Goal: Information Seeking & Learning: Learn about a topic

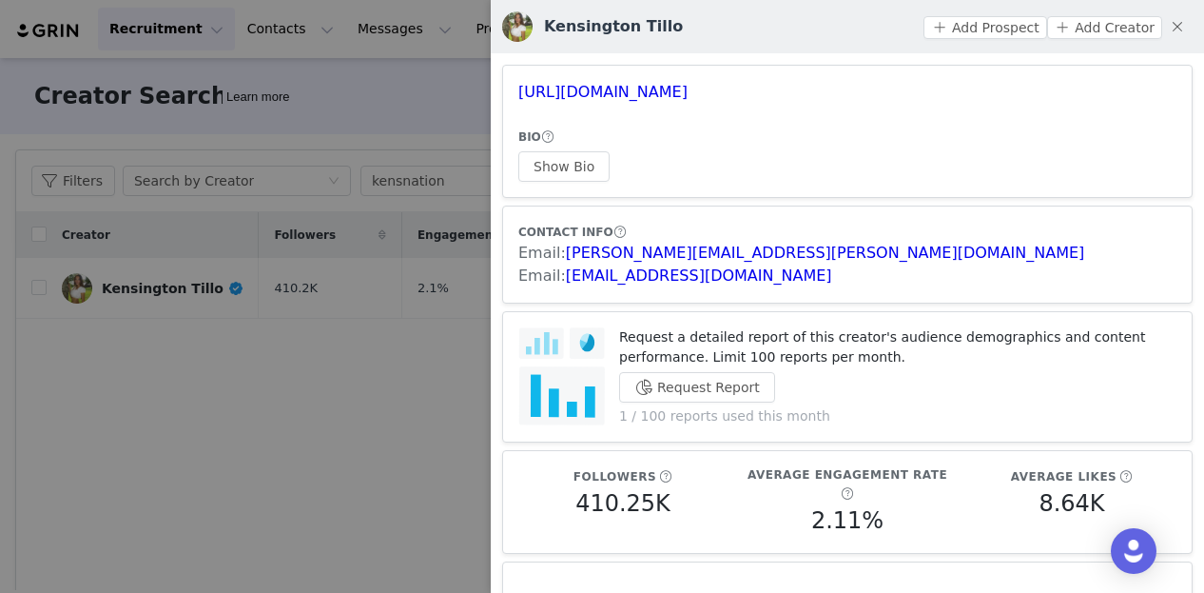
click at [332, 472] on div at bounding box center [602, 296] width 1204 height 593
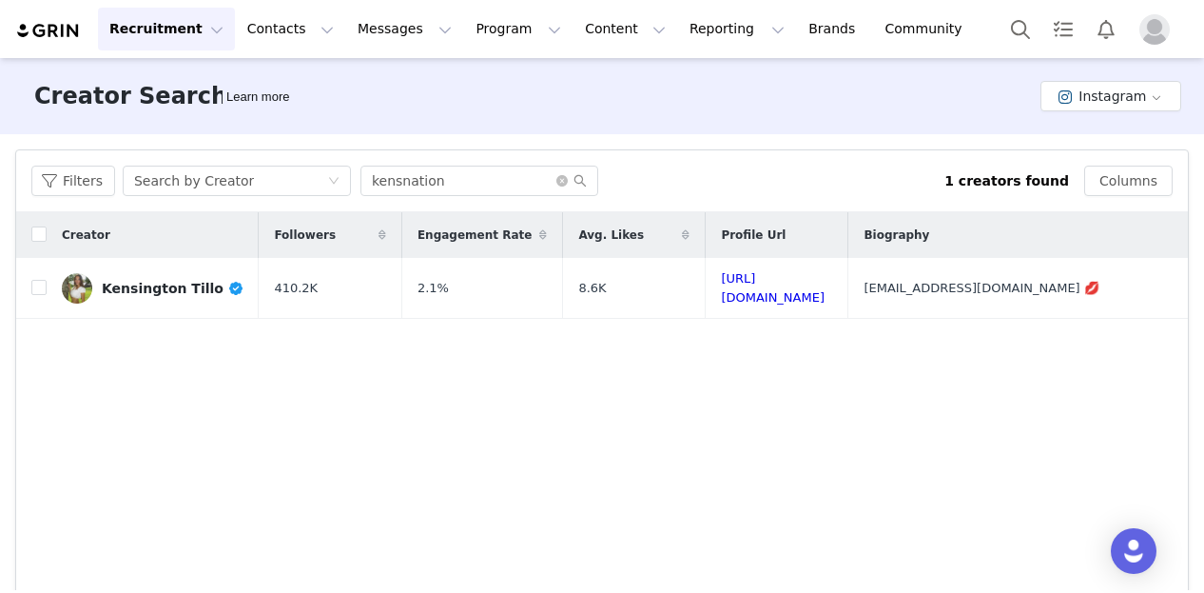
click at [180, 36] on button "Recruitment Recruitment" at bounding box center [166, 29] width 137 height 43
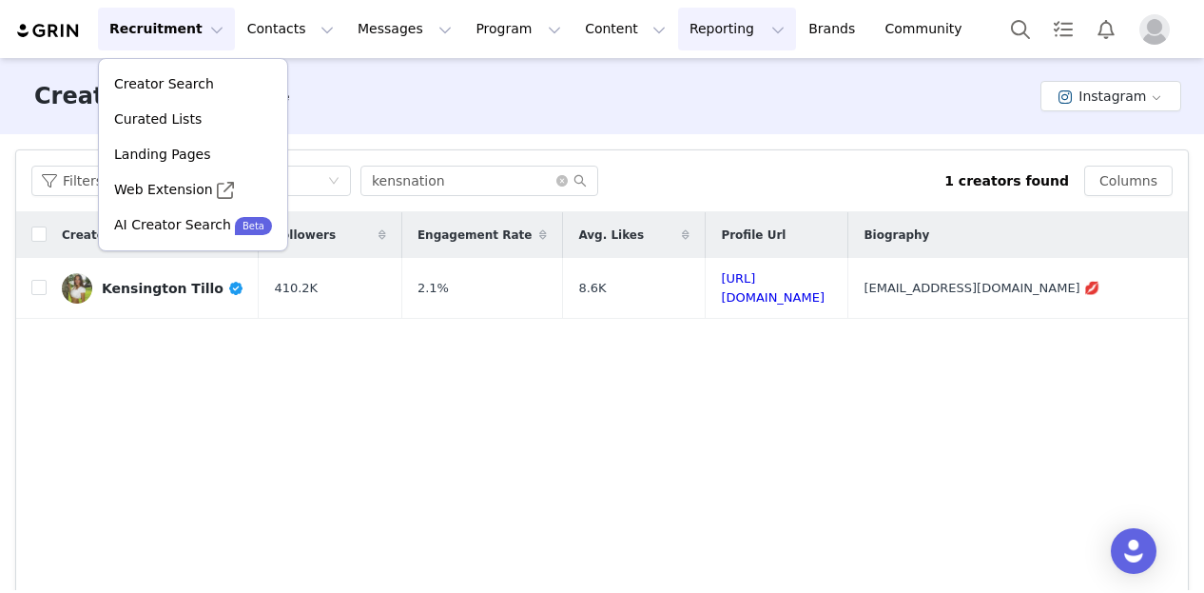
click at [678, 32] on button "Reporting Reporting" at bounding box center [737, 29] width 118 height 43
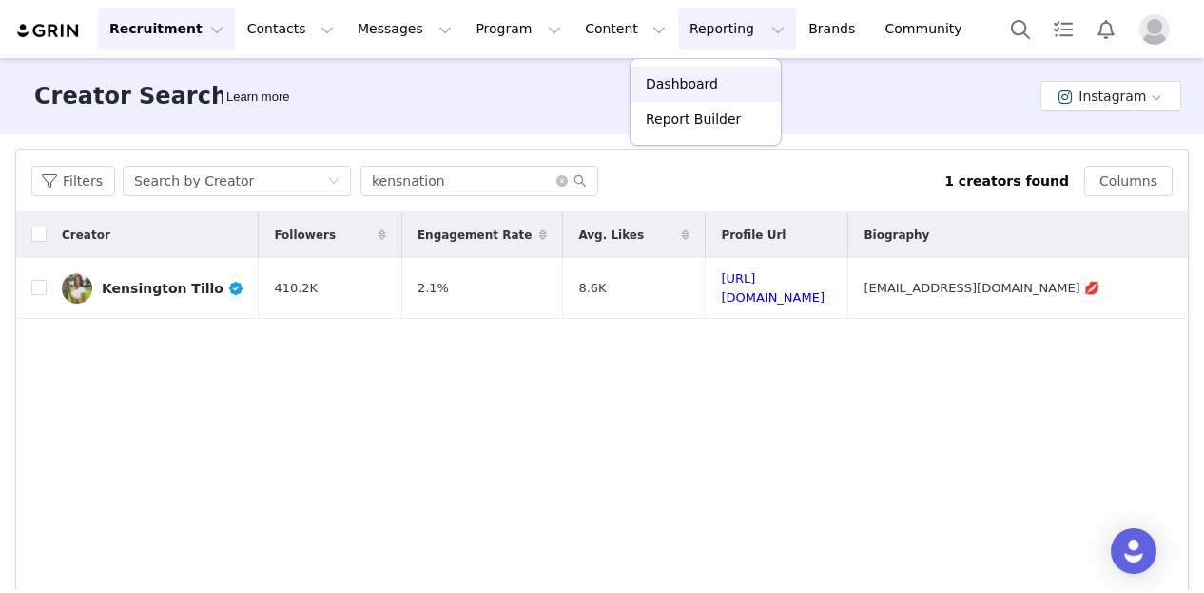
click at [673, 94] on link "Dashboard" at bounding box center [706, 84] width 150 height 35
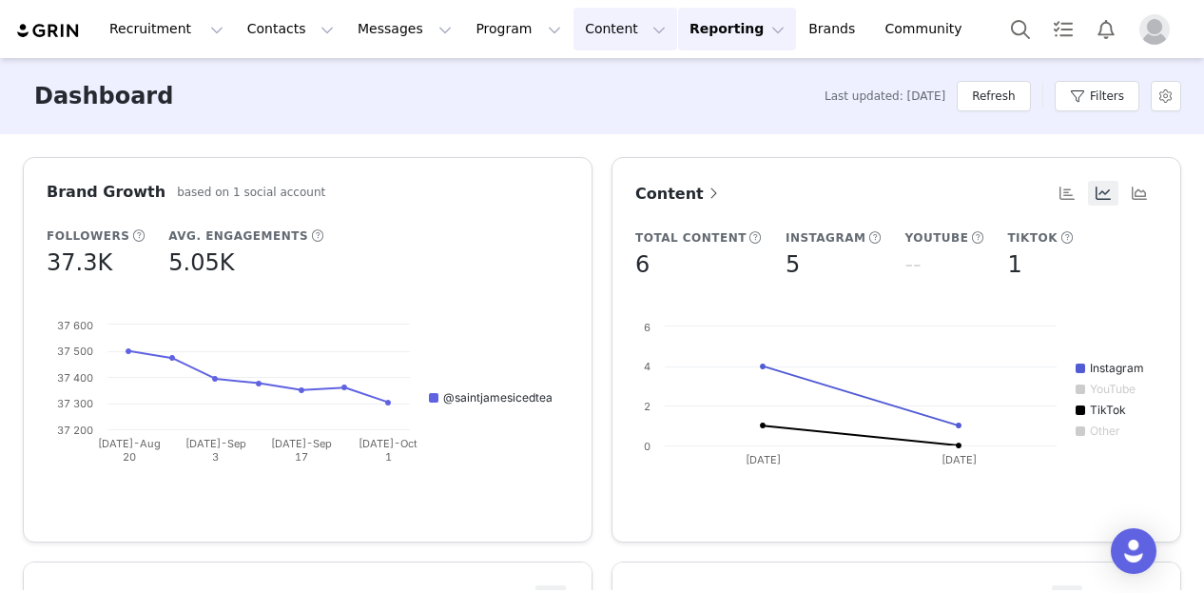
click at [574, 37] on button "Content Content" at bounding box center [626, 29] width 104 height 43
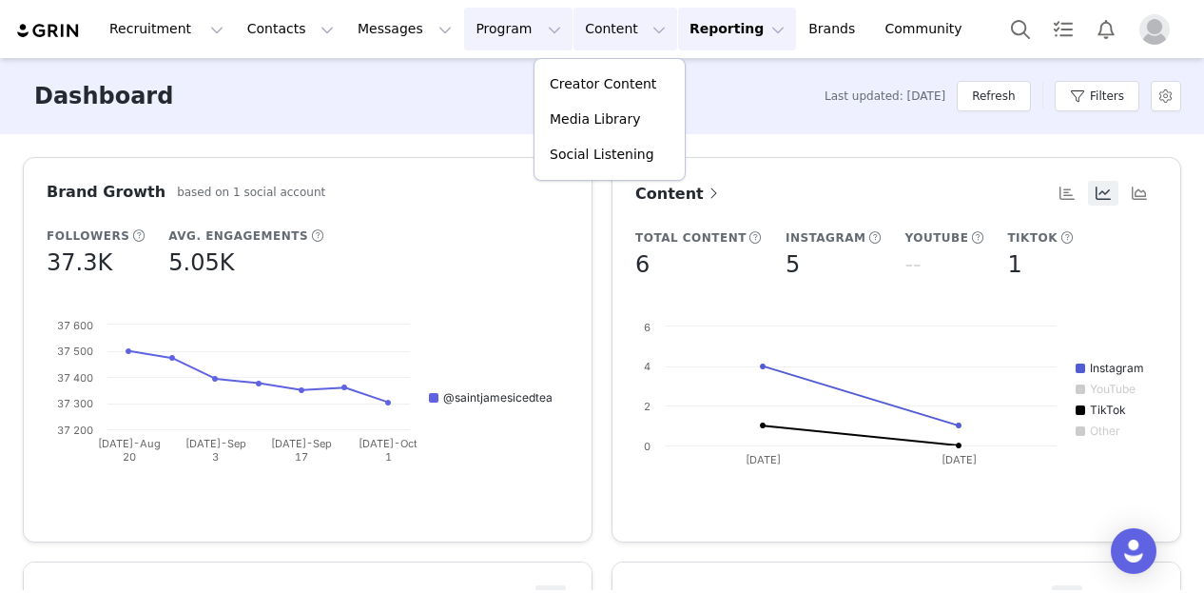
click at [494, 33] on button "Program Program" at bounding box center [518, 29] width 108 height 43
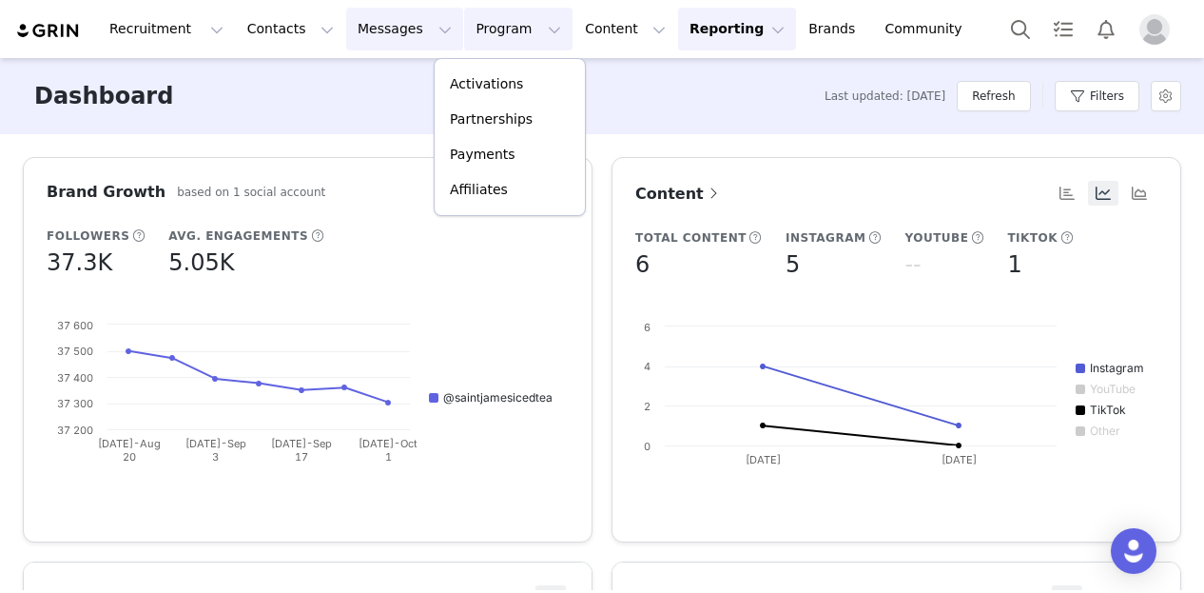
click at [403, 33] on button "Messages Messages" at bounding box center [404, 29] width 117 height 43
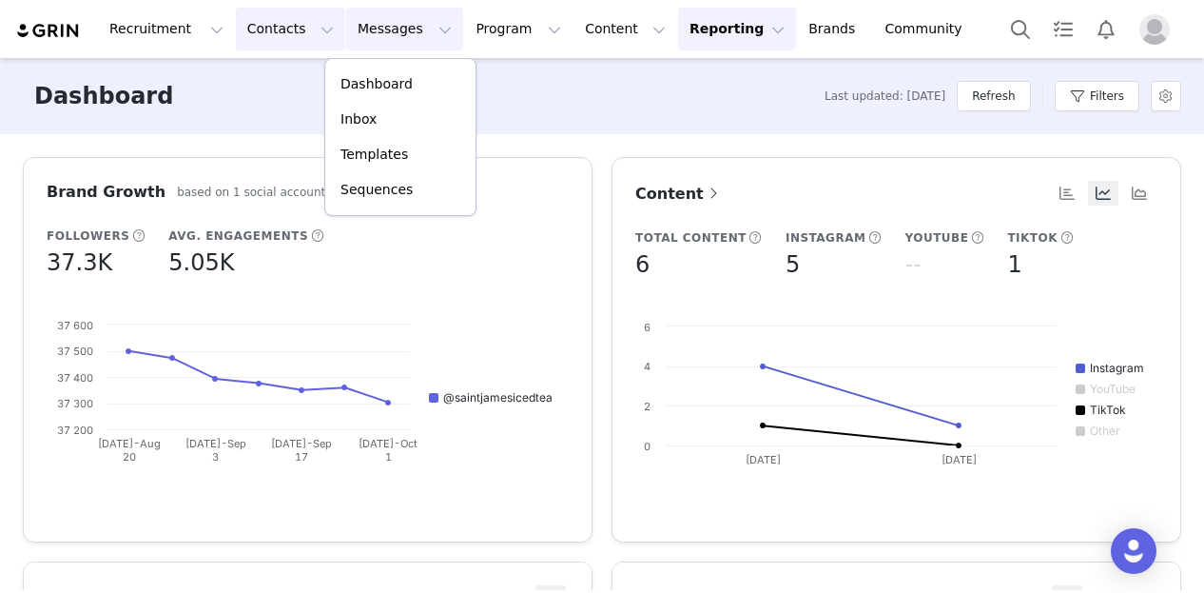
click at [260, 42] on button "Contacts Contacts" at bounding box center [290, 29] width 109 height 43
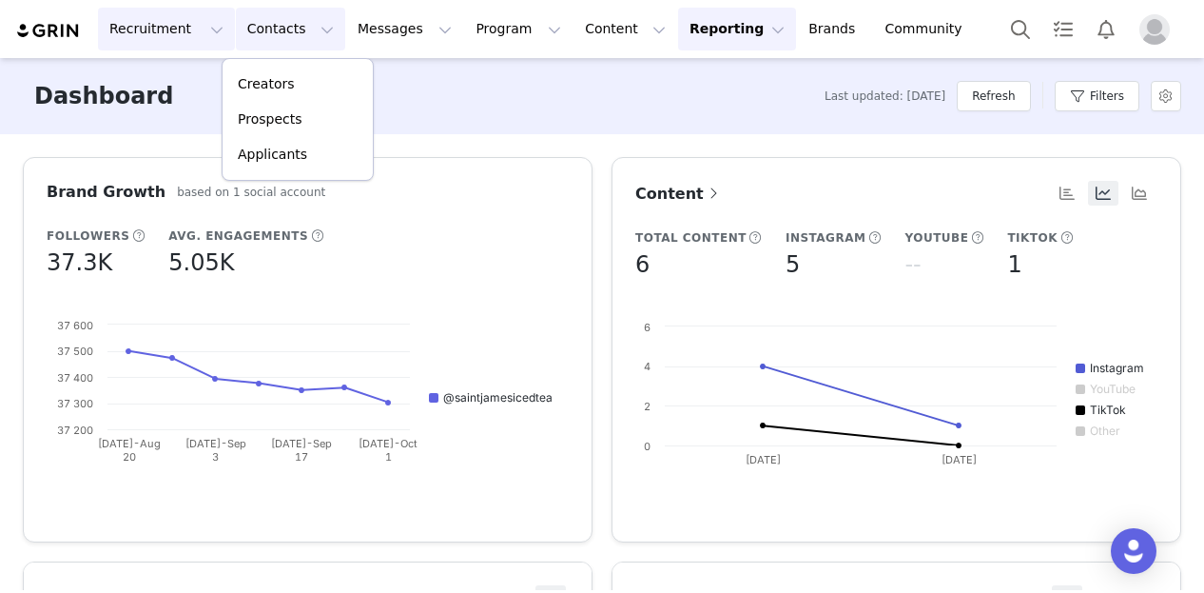
click at [183, 42] on button "Recruitment Recruitment" at bounding box center [166, 29] width 137 height 43
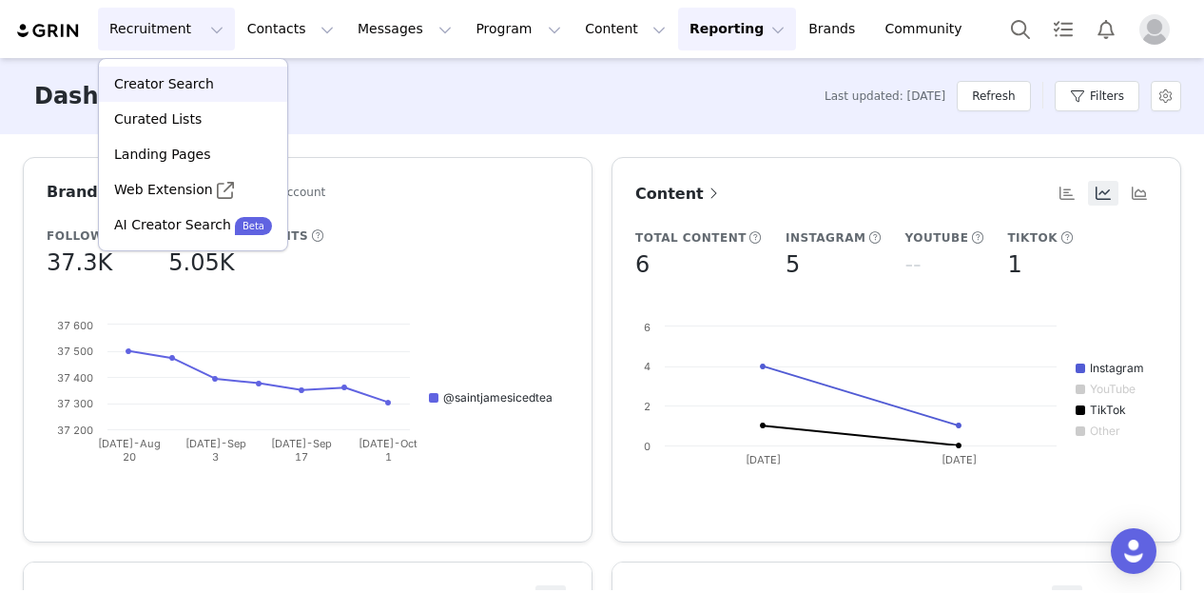
click at [185, 86] on p "Creator Search" at bounding box center [164, 84] width 100 height 20
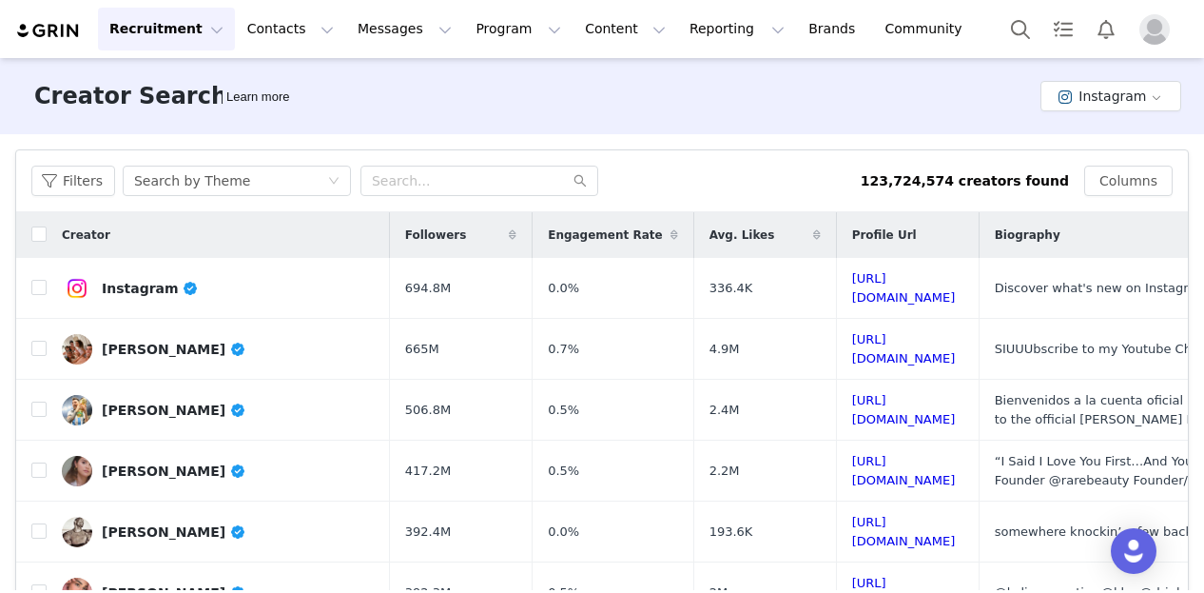
click at [112, 194] on div "Filters Search by Theme" at bounding box center [445, 181] width 829 height 30
click at [98, 190] on button "Filters" at bounding box center [73, 181] width 84 height 30
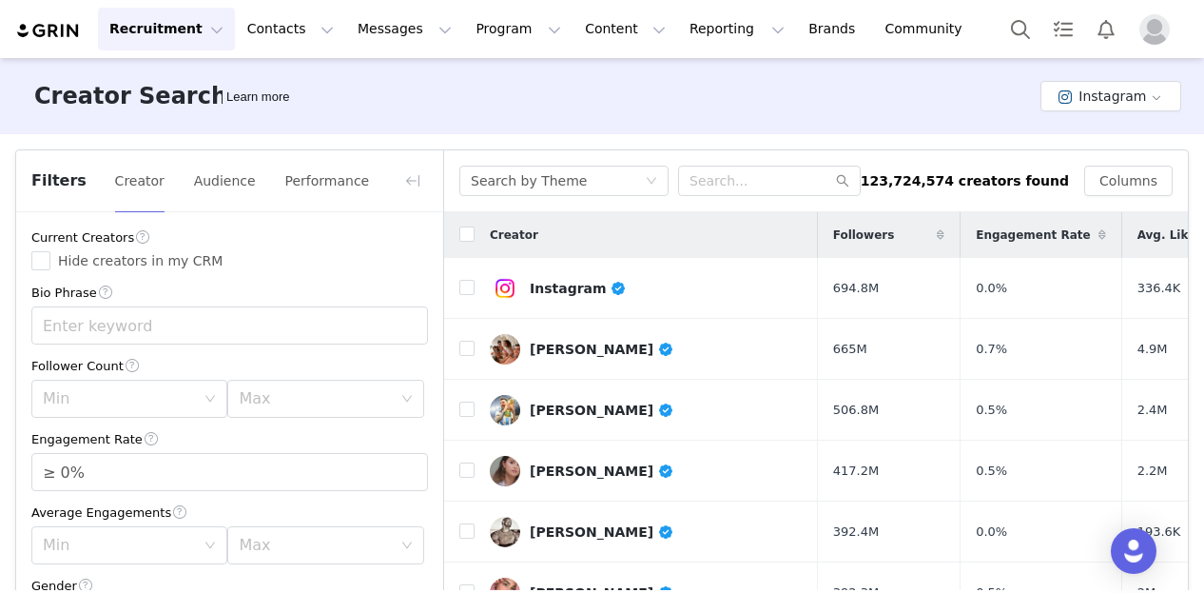
click at [73, 186] on span "Filters" at bounding box center [58, 180] width 55 height 23
click at [399, 178] on button "button" at bounding box center [413, 181] width 30 height 30
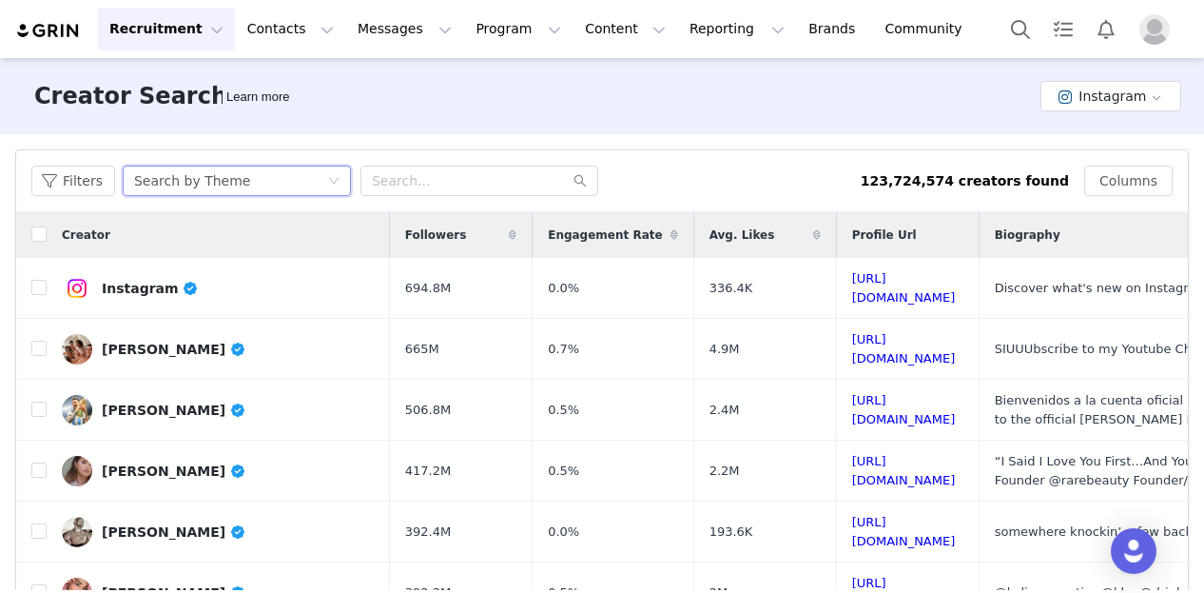
click at [268, 182] on div "Search by Theme" at bounding box center [230, 180] width 193 height 29
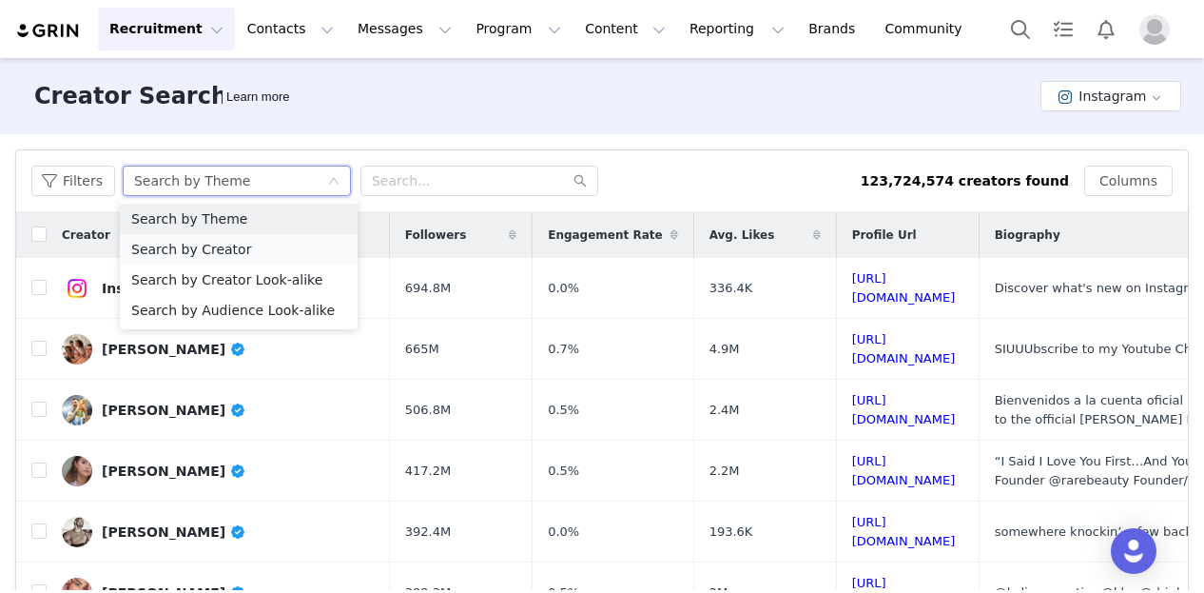
click at [249, 244] on li "Search by Creator" at bounding box center [239, 249] width 238 height 30
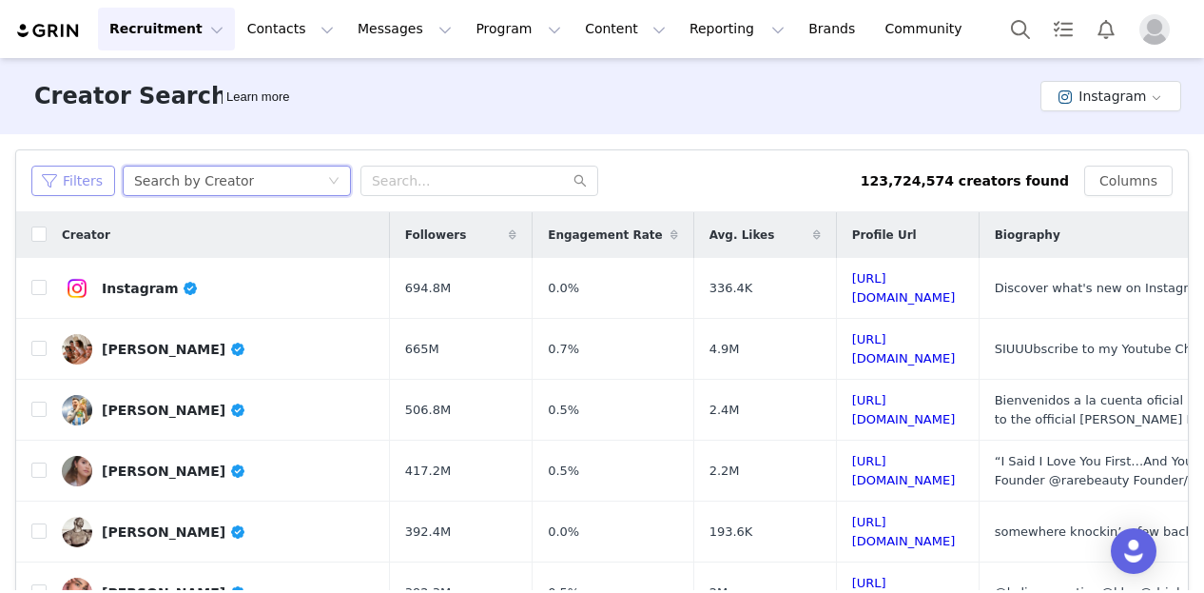
click at [91, 186] on button "Filters" at bounding box center [73, 181] width 84 height 30
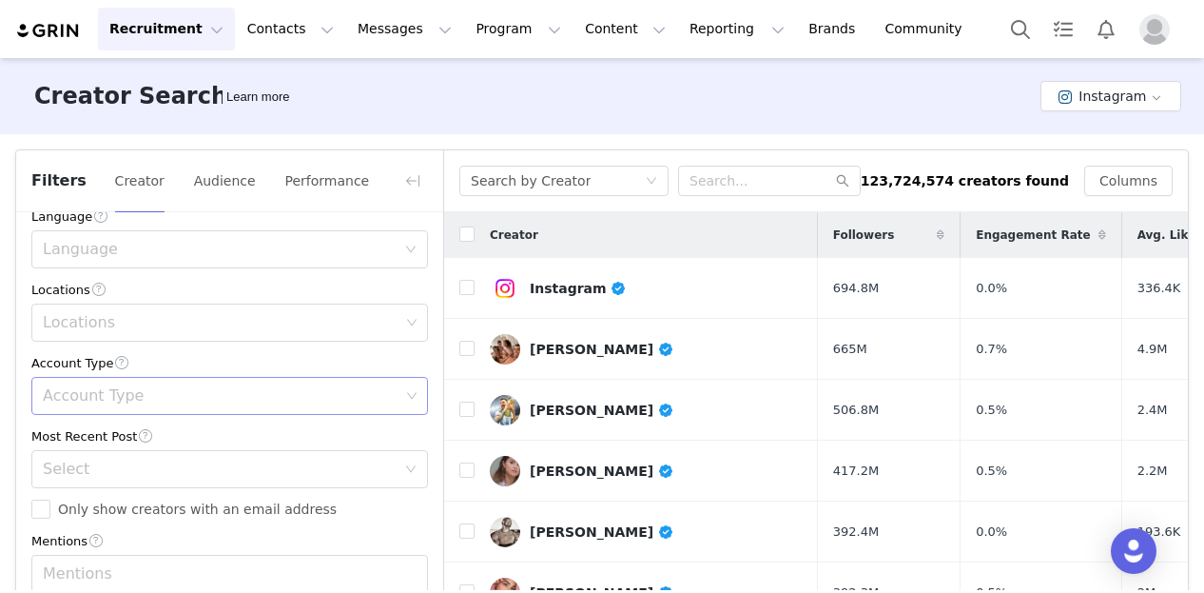
scroll to position [512, 0]
click at [116, 327] on div "Locations" at bounding box center [221, 326] width 357 height 19
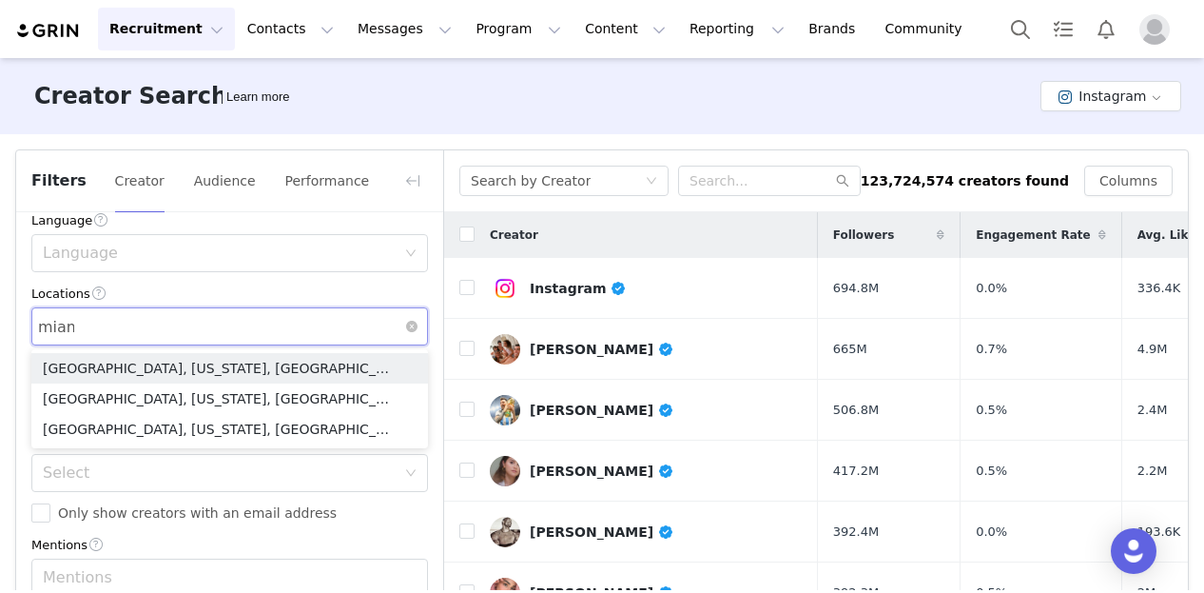
type input "[GEOGRAPHIC_DATA]"
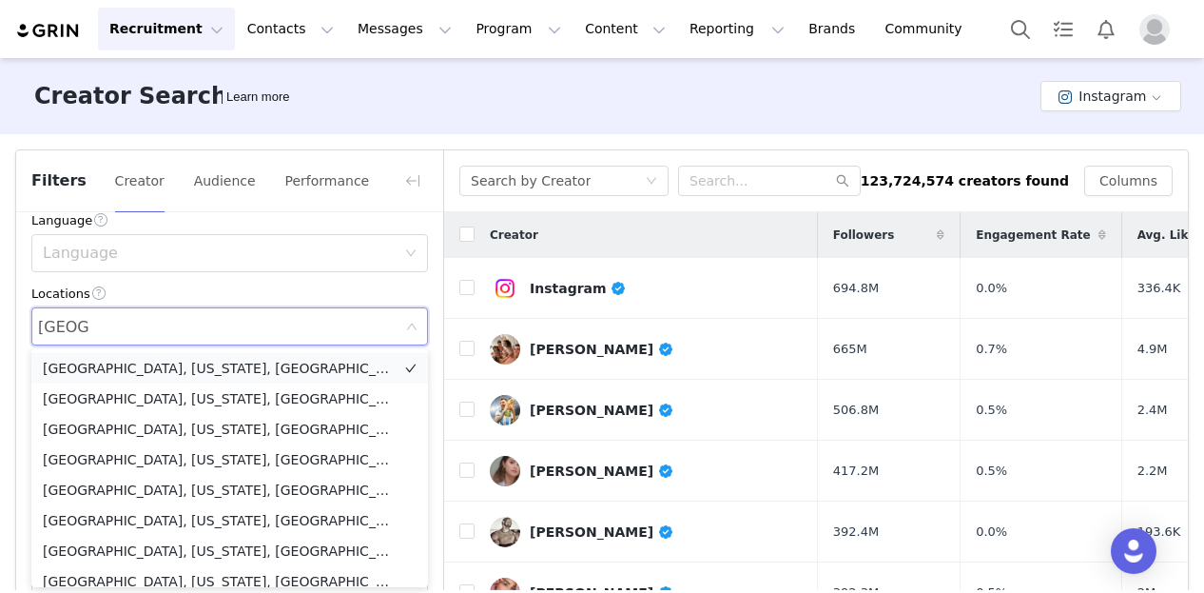
click at [68, 367] on li "[GEOGRAPHIC_DATA], [US_STATE], [GEOGRAPHIC_DATA]" at bounding box center [229, 368] width 397 height 30
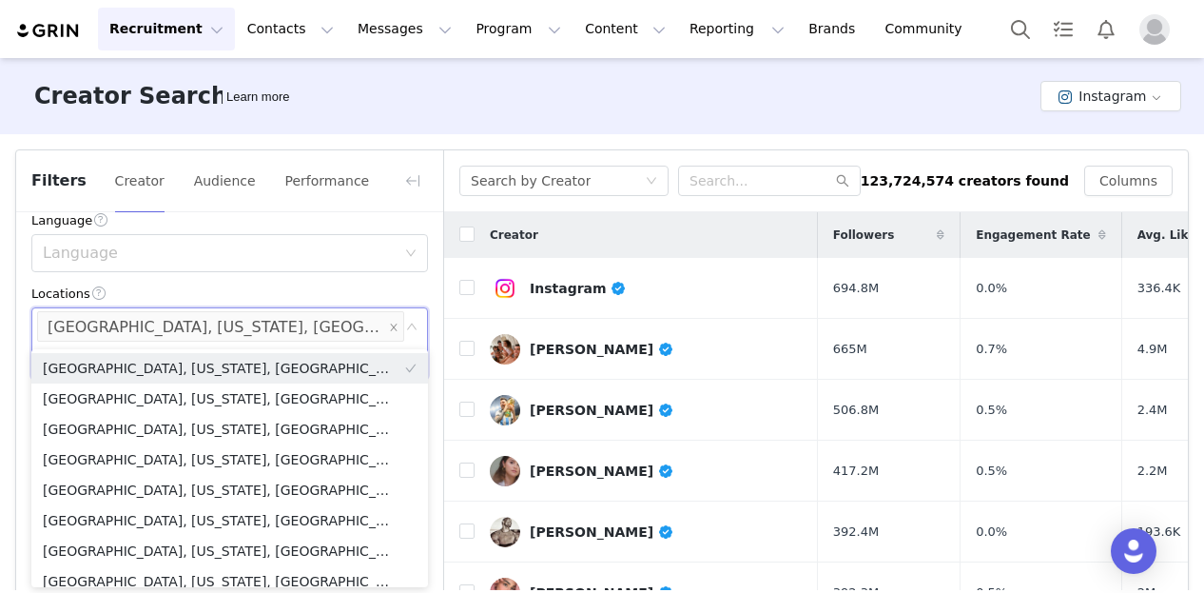
click at [301, 296] on div "Locations" at bounding box center [229, 293] width 397 height 20
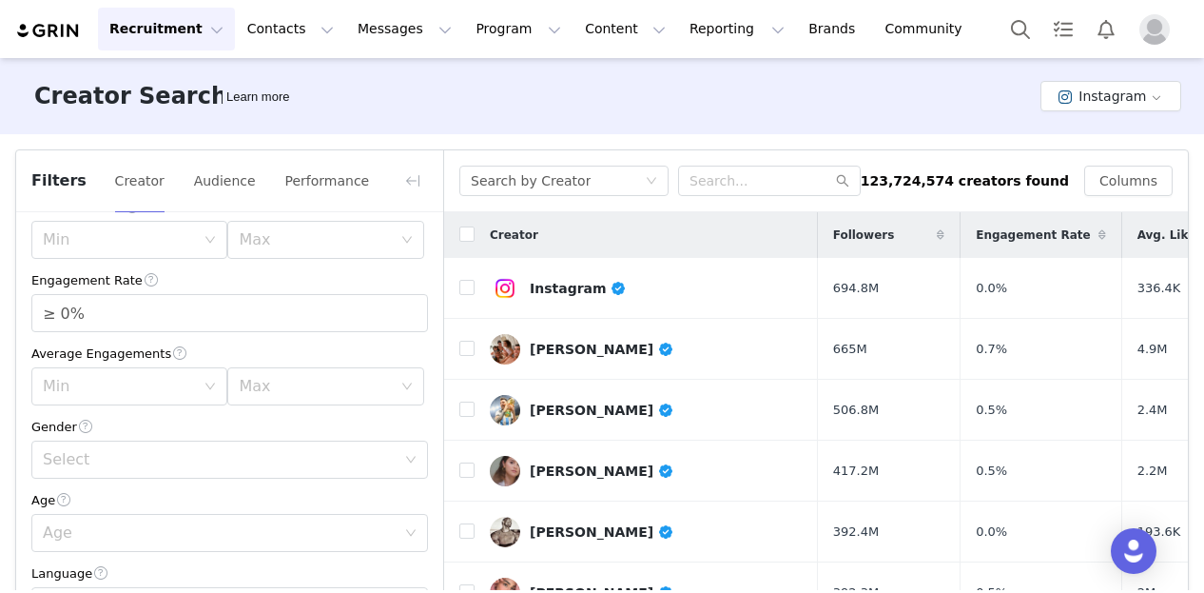
scroll to position [0, 0]
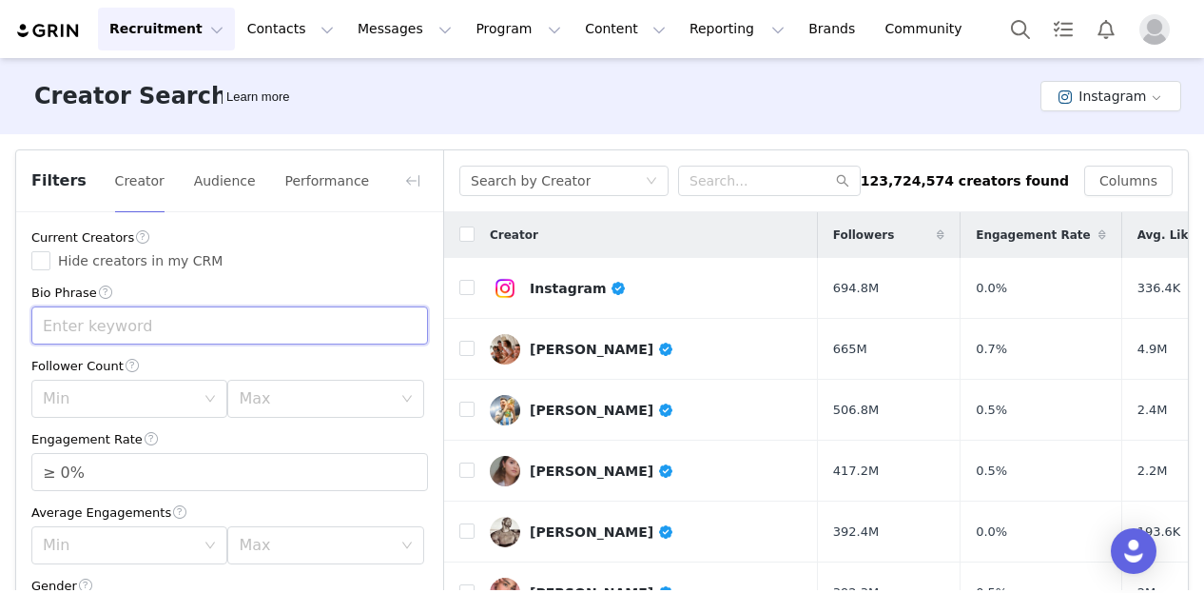
click at [231, 328] on input "text" at bounding box center [229, 325] width 397 height 38
type input "[GEOGRAPHIC_DATA]"
click at [344, 269] on label "Hide creators in my CRM" at bounding box center [229, 261] width 397 height 20
click at [50, 269] on input "Hide creators in my CRM" at bounding box center [40, 260] width 19 height 19
click at [125, 257] on span "Hide creators in my CRM" at bounding box center [140, 260] width 180 height 15
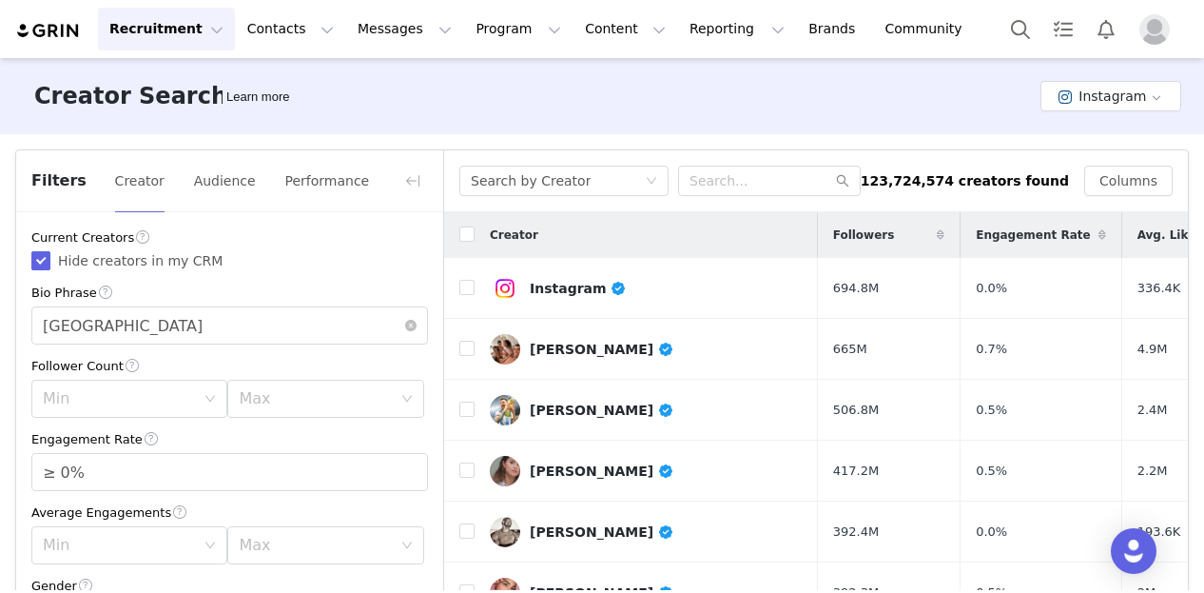
click at [50, 257] on input "Hide creators in my CRM" at bounding box center [40, 260] width 19 height 19
checkbox input "false"
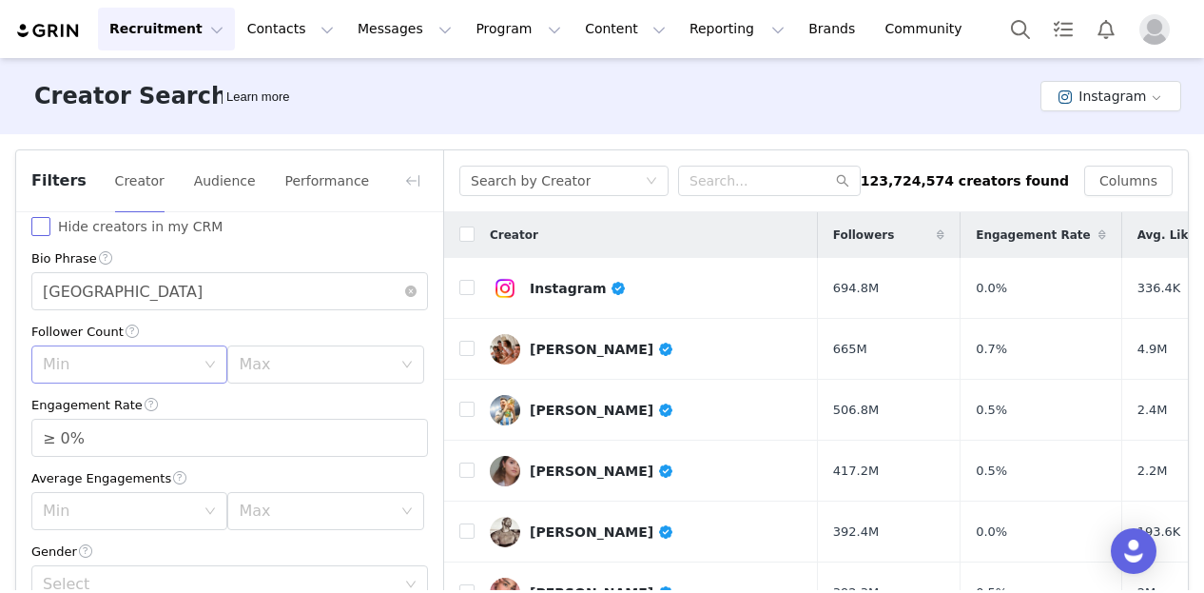
click at [187, 364] on div "Min" at bounding box center [119, 364] width 152 height 19
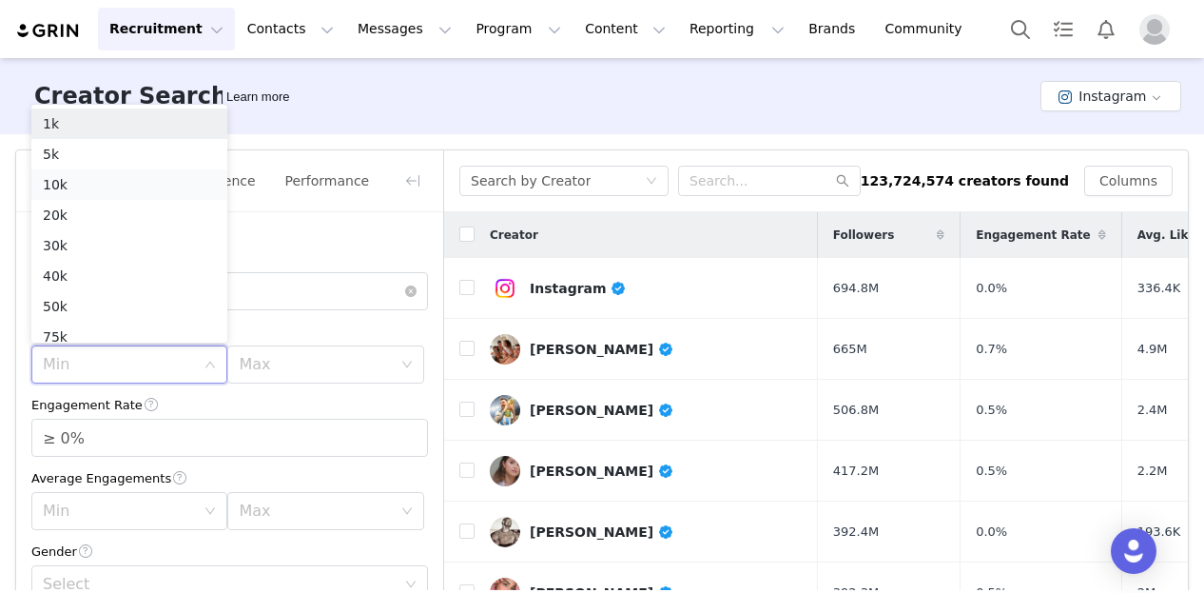
scroll to position [10, 0]
click at [93, 227] on li "30k" at bounding box center [129, 236] width 196 height 30
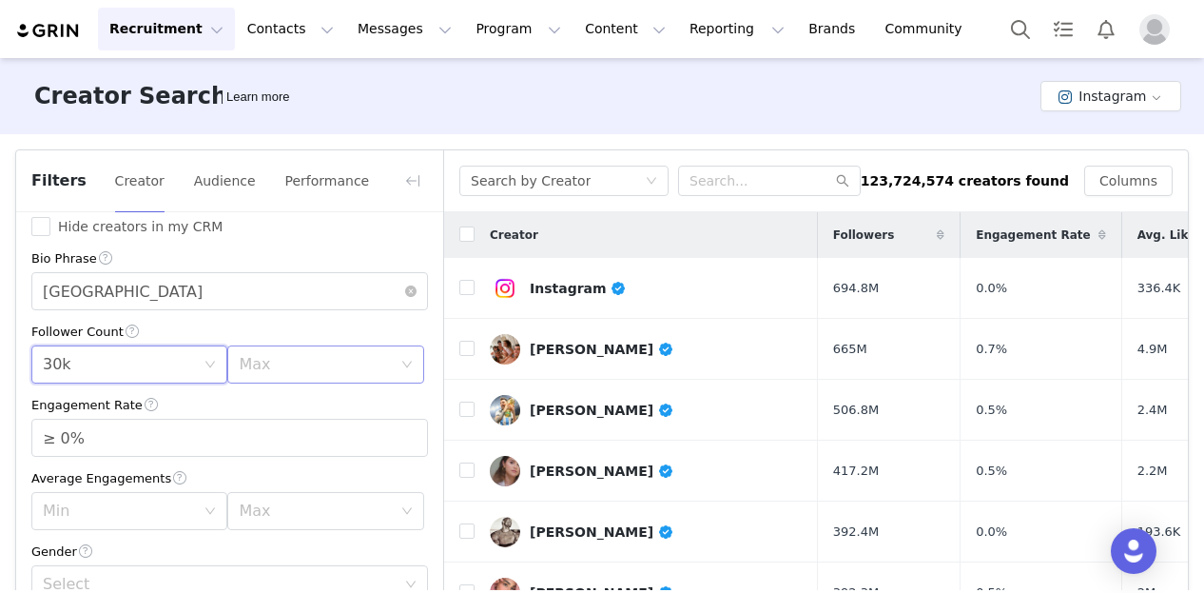
click at [282, 361] on div "Max" at bounding box center [315, 364] width 152 height 19
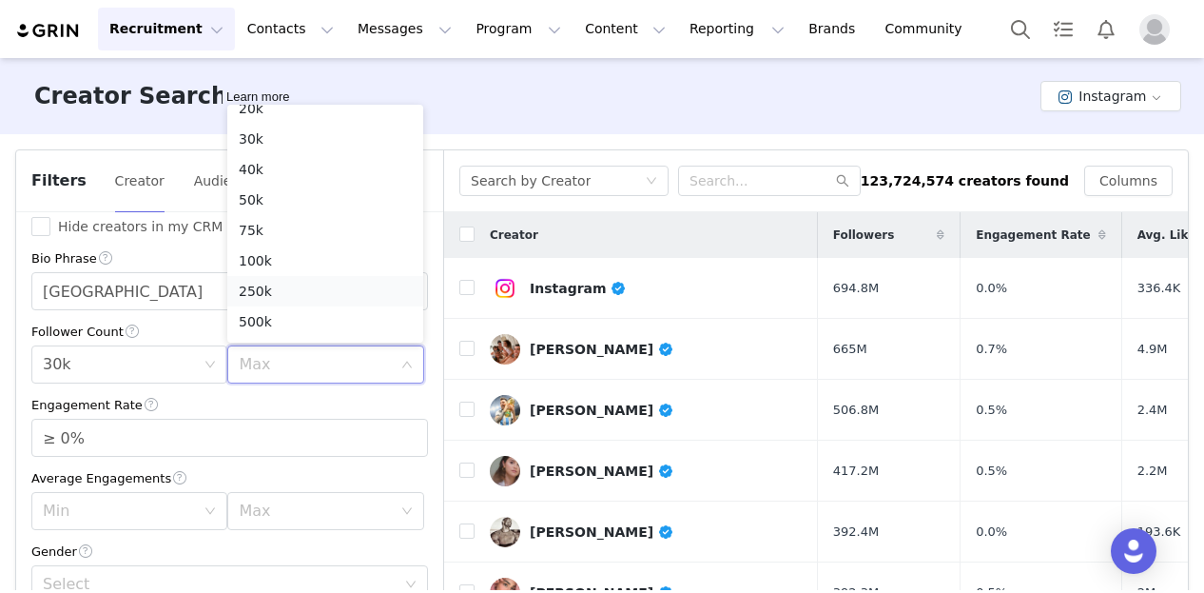
scroll to position [135, 0]
click at [256, 293] on li "500k" at bounding box center [325, 293] width 196 height 30
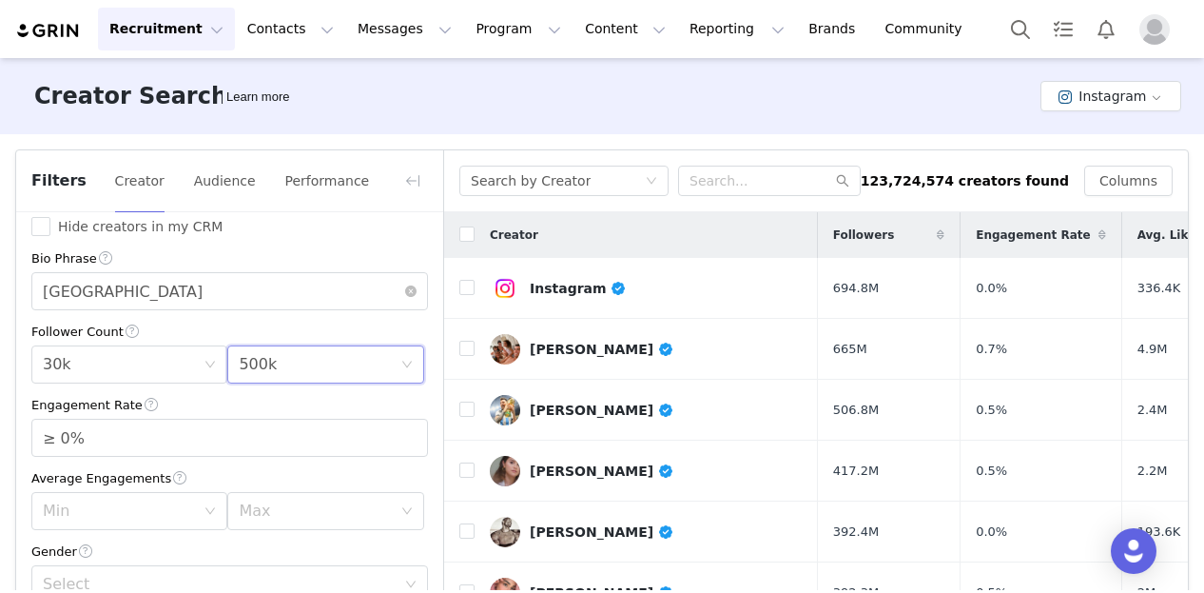
click at [301, 397] on div "Engagement Rate" at bounding box center [229, 405] width 397 height 20
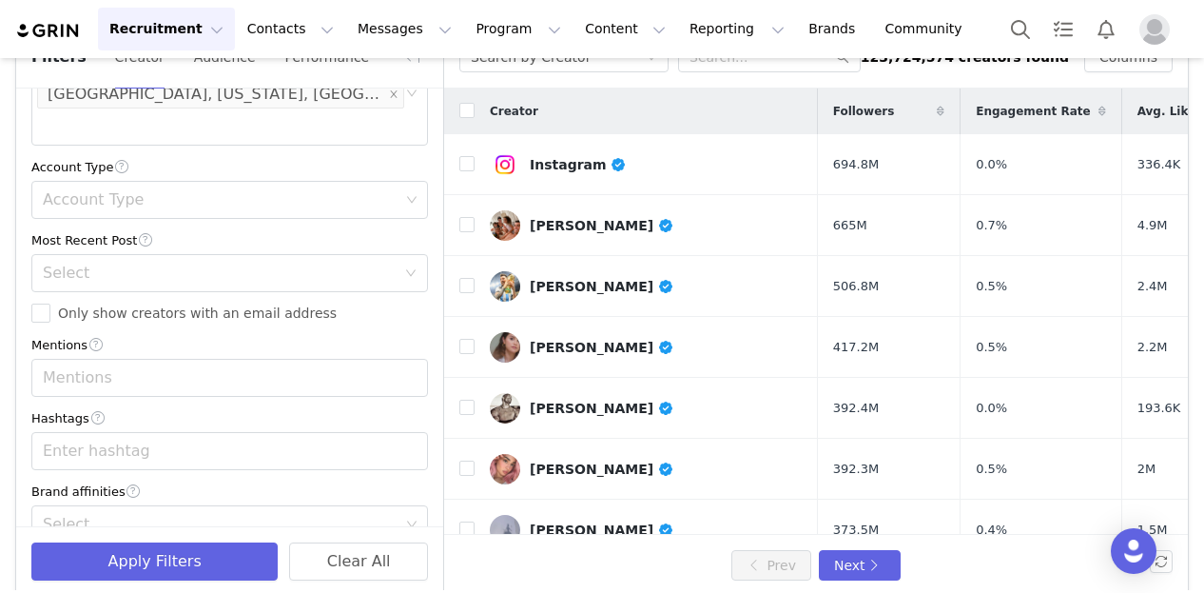
scroll to position [146, 0]
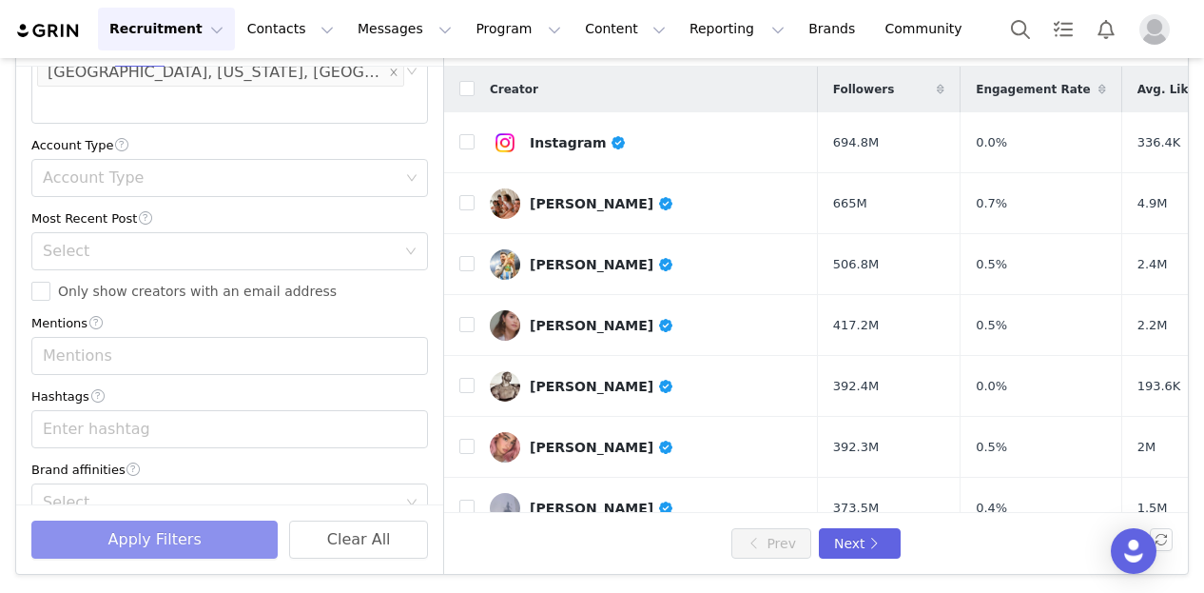
click at [223, 547] on button "Apply Filters" at bounding box center [154, 539] width 246 height 38
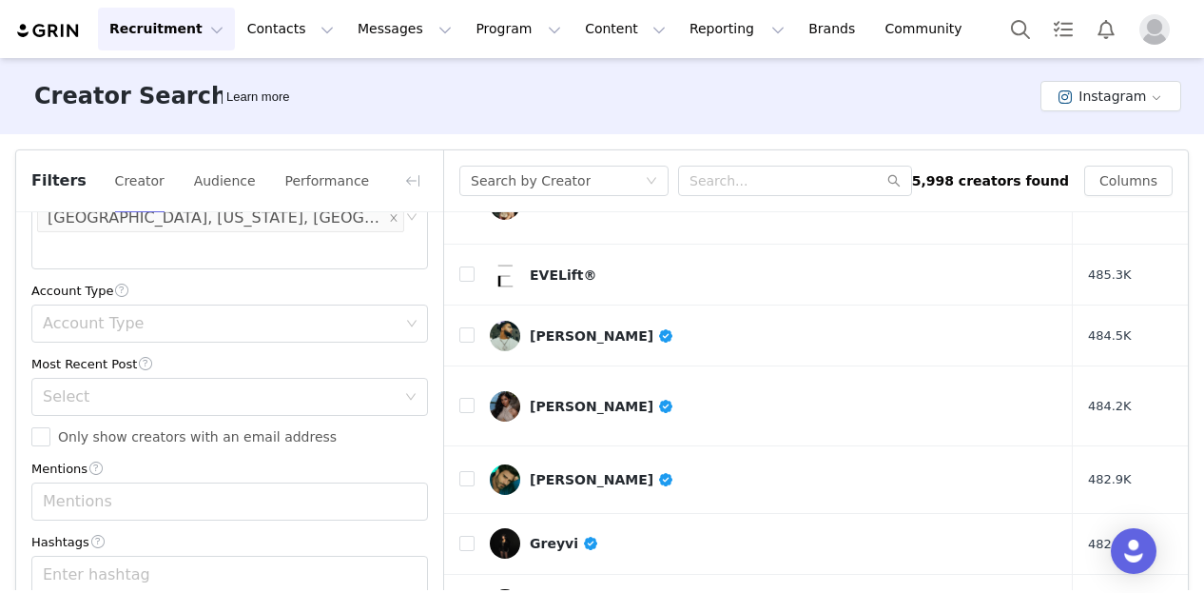
scroll to position [722, 0]
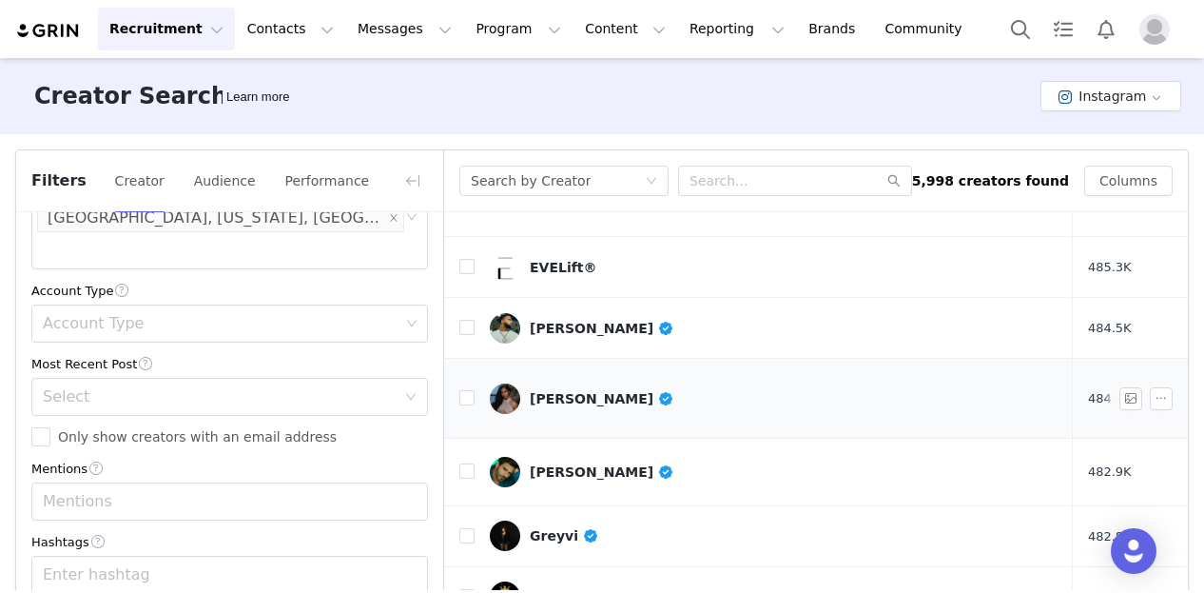
click at [595, 391] on div "[PERSON_NAME]" at bounding box center [602, 398] width 145 height 15
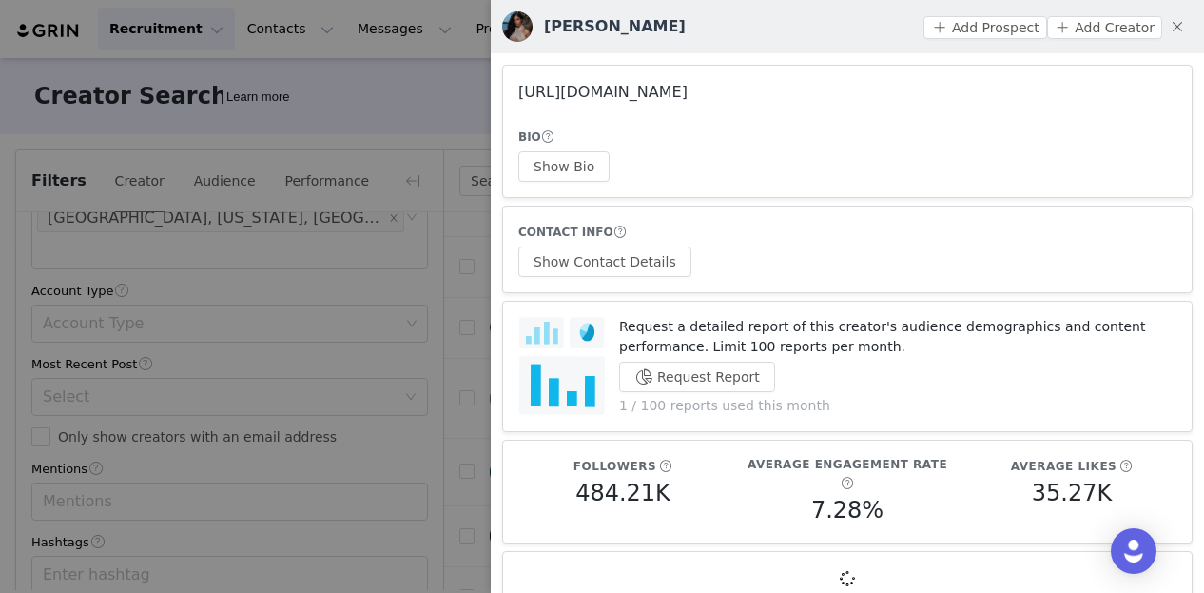
click at [612, 88] on link "[URL][DOMAIN_NAME]" at bounding box center [602, 92] width 169 height 18
click at [370, 312] on div at bounding box center [602, 296] width 1204 height 593
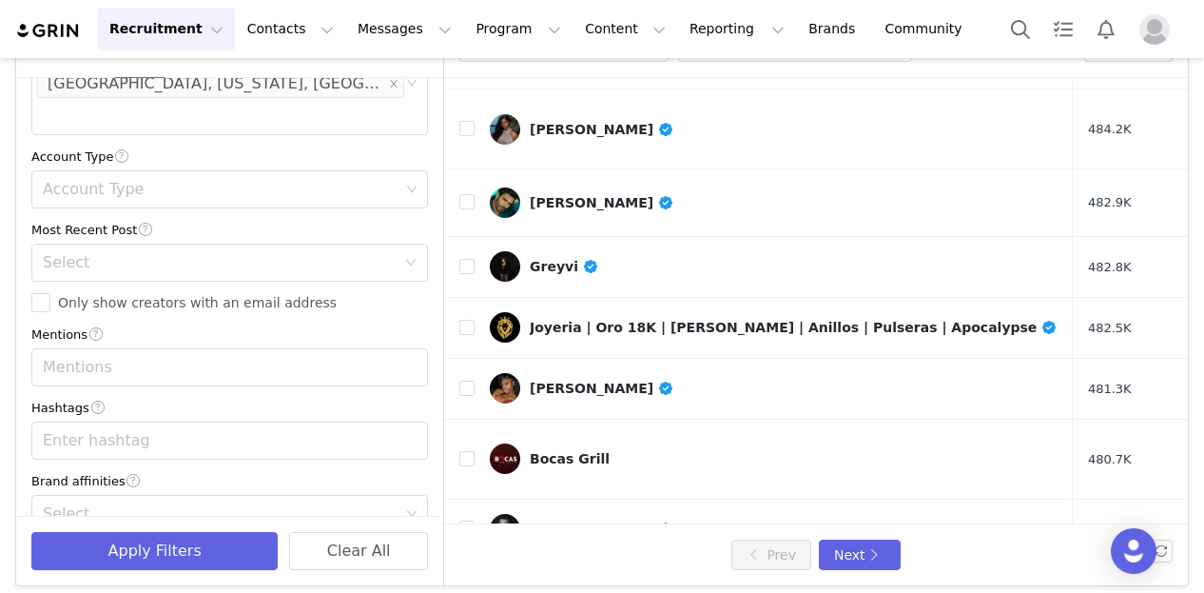
scroll to position [146, 0]
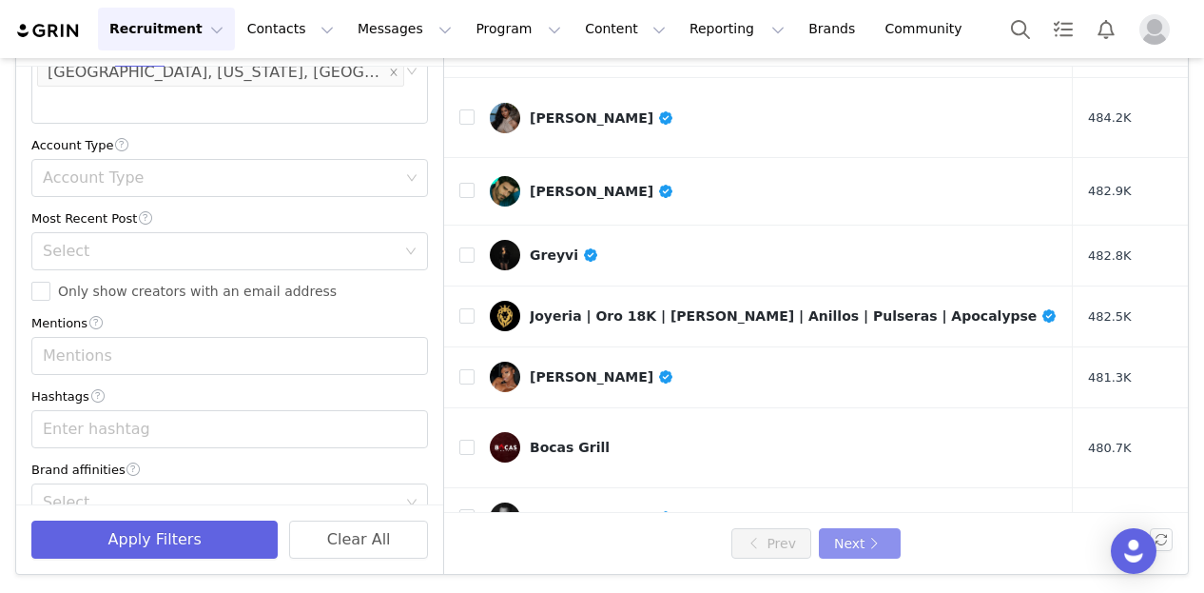
click at [848, 539] on button "Next" at bounding box center [860, 543] width 82 height 30
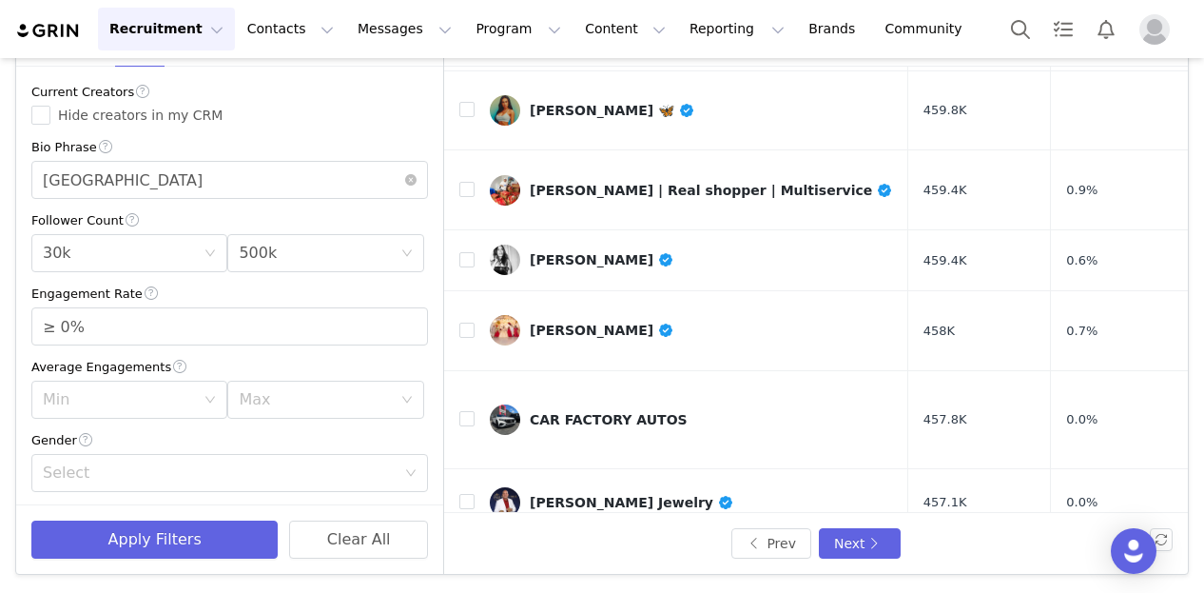
scroll to position [12, 0]
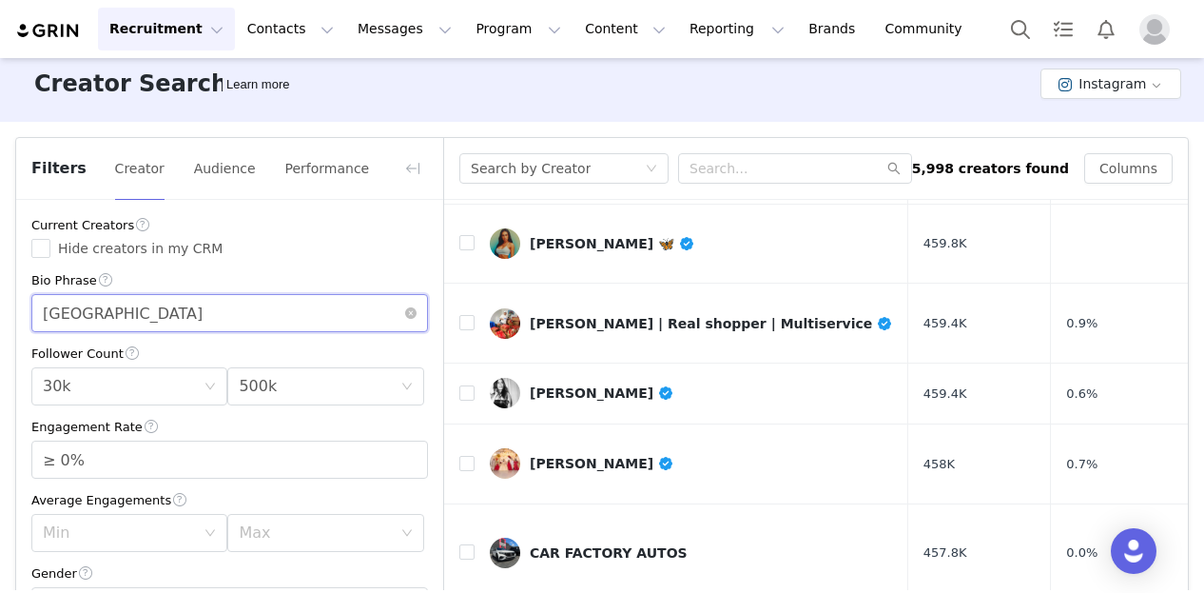
click at [235, 322] on input "[GEOGRAPHIC_DATA]" at bounding box center [229, 313] width 397 height 38
click at [221, 319] on input "[GEOGRAPHIC_DATA]" at bounding box center [229, 313] width 397 height 38
click at [288, 272] on div "Bio Phrase" at bounding box center [229, 280] width 397 height 20
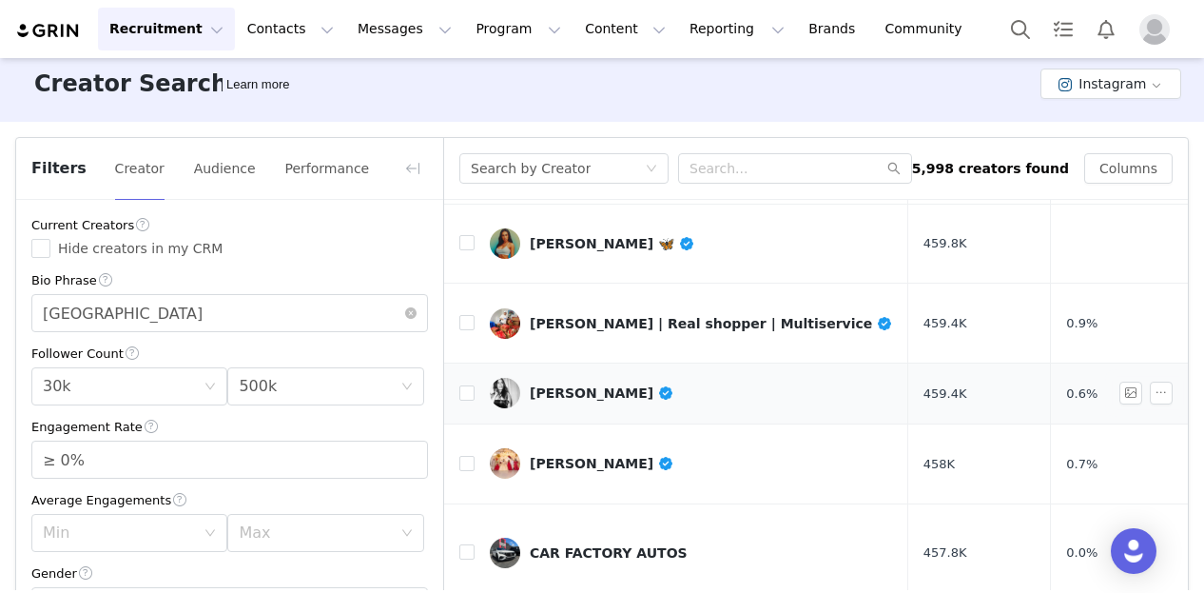
scroll to position [146, 0]
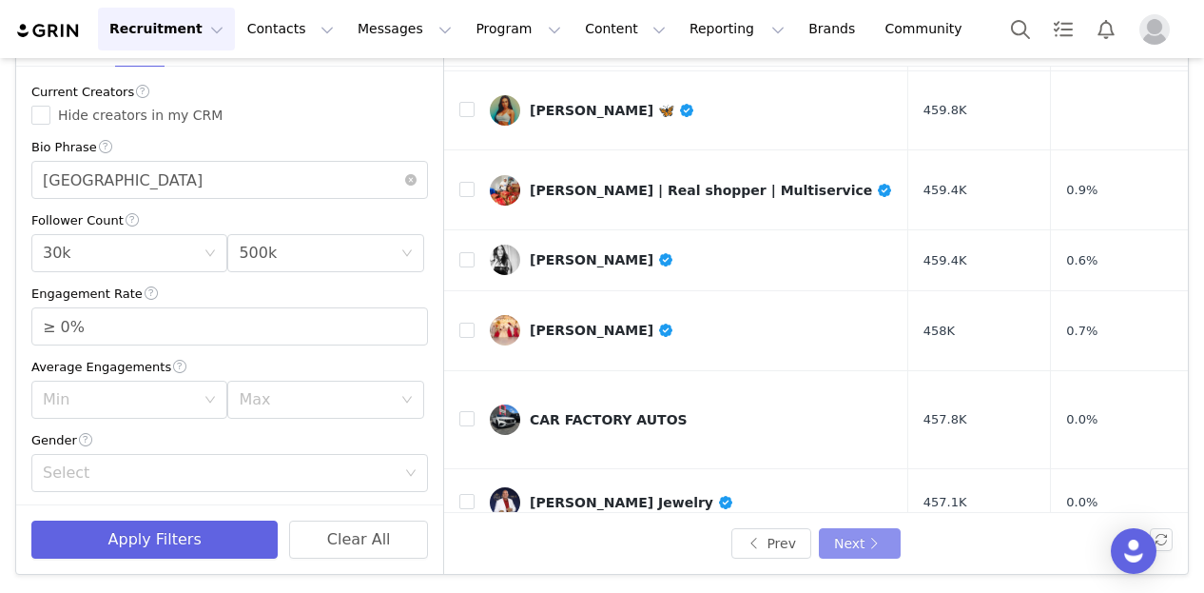
click at [848, 529] on button "Next" at bounding box center [860, 543] width 82 height 30
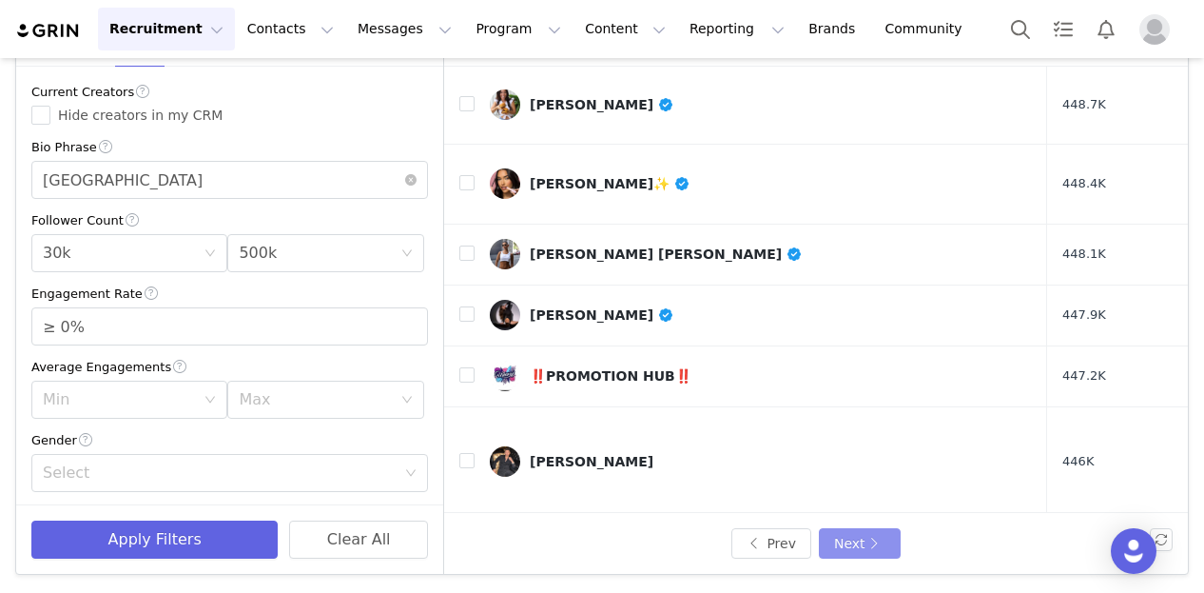
click at [848, 538] on button "Next" at bounding box center [860, 543] width 82 height 30
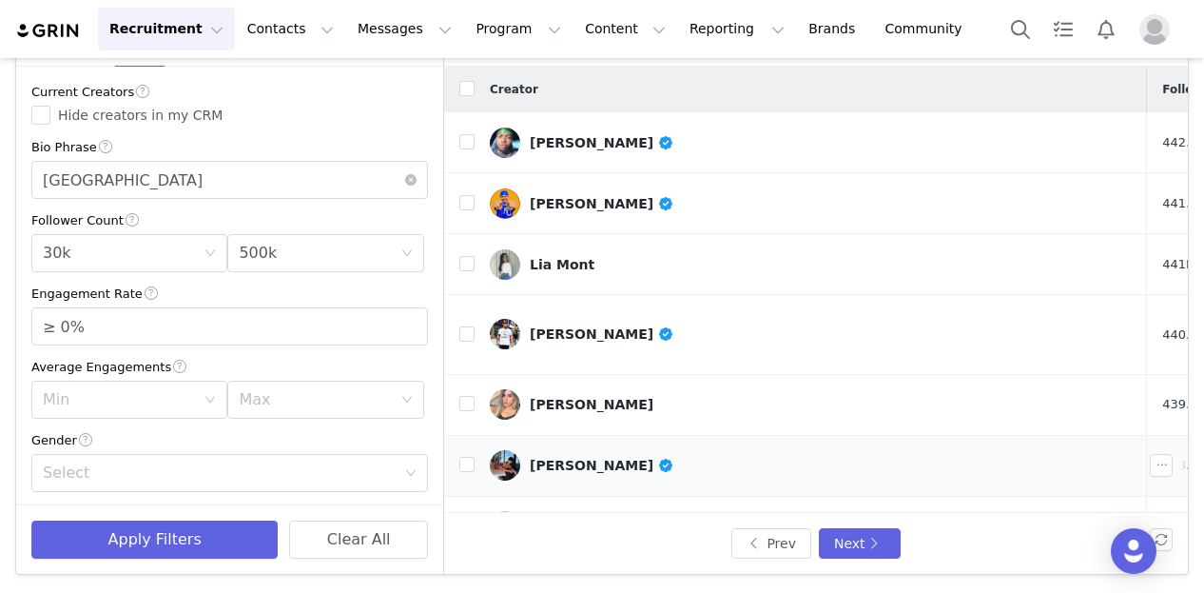
click at [556, 450] on link "[PERSON_NAME]" at bounding box center [811, 465] width 642 height 30
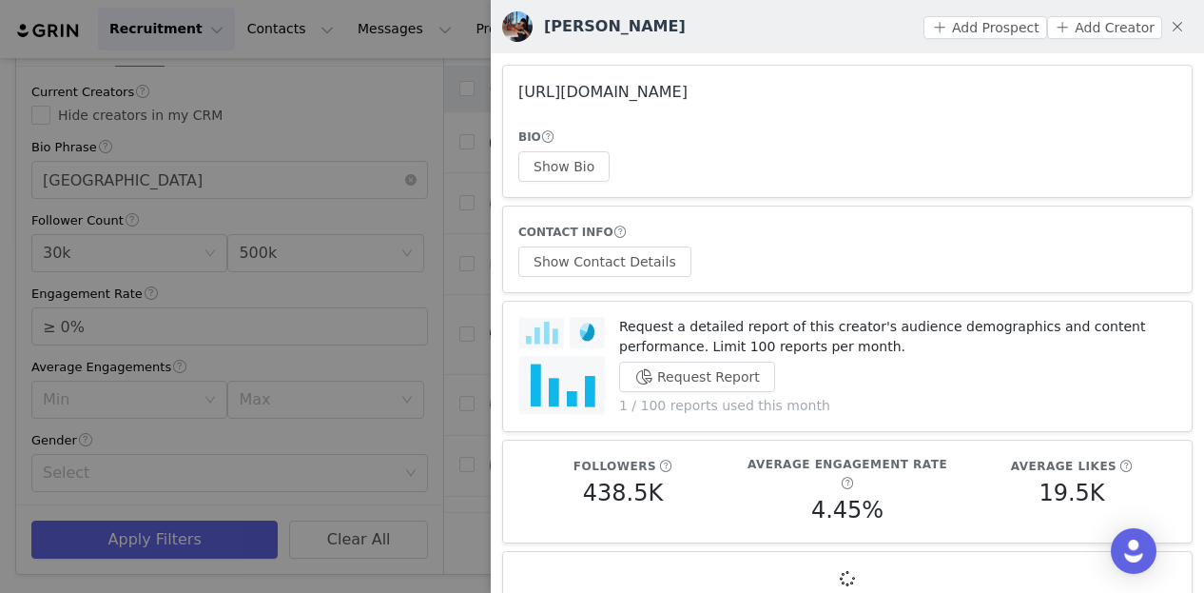
click at [609, 86] on link "[URL][DOMAIN_NAME]" at bounding box center [602, 92] width 169 height 18
click at [377, 218] on div at bounding box center [602, 296] width 1204 height 593
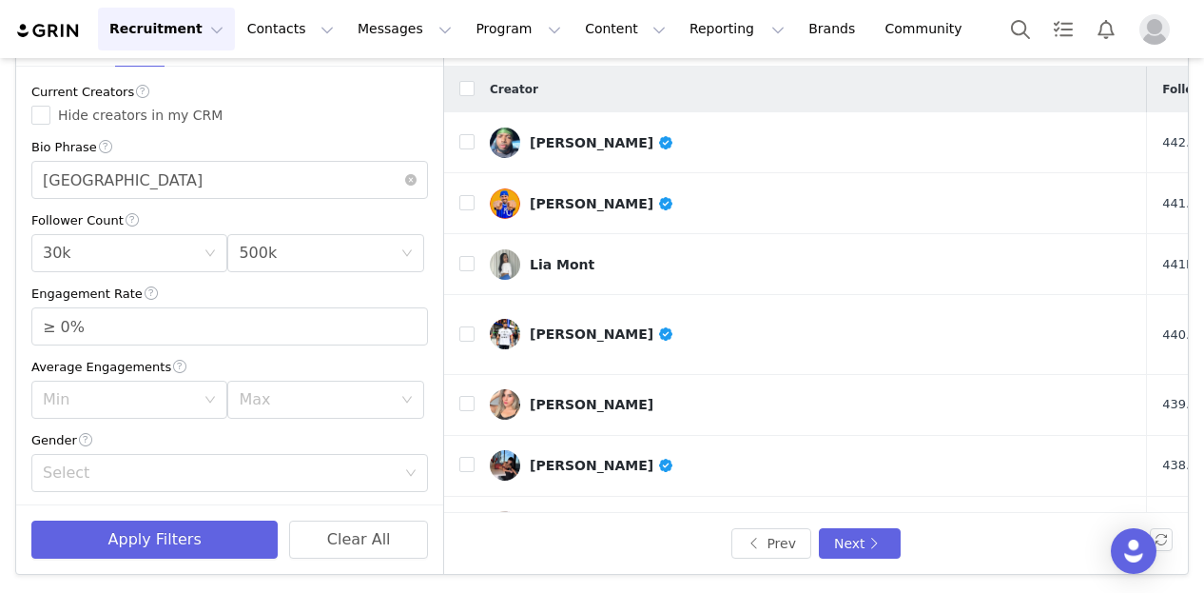
scroll to position [420, 0]
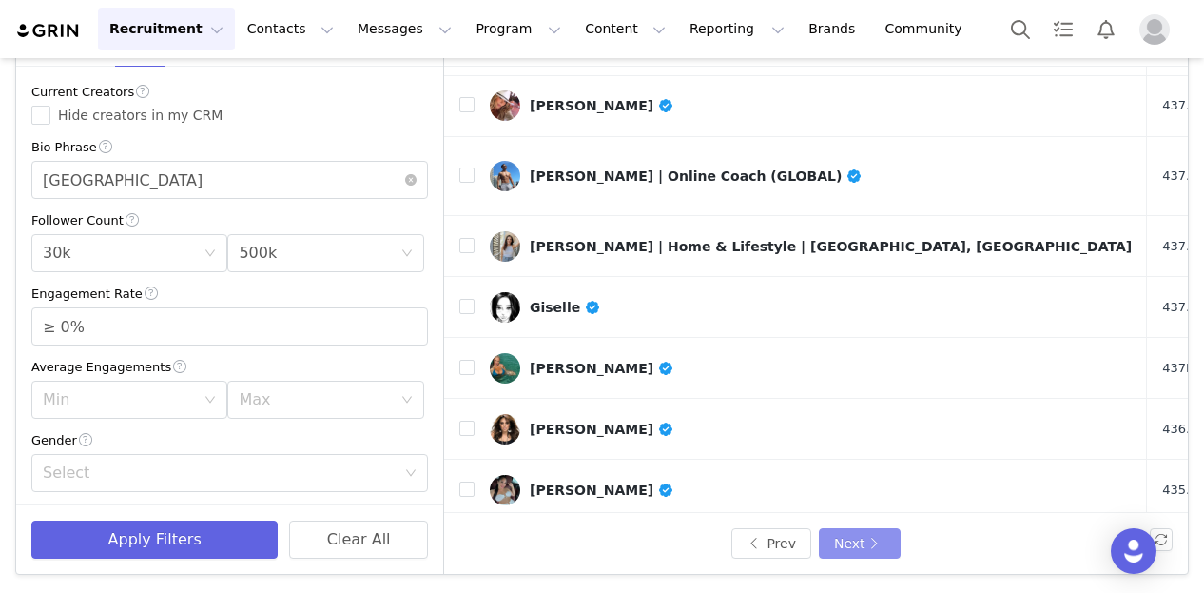
click at [853, 536] on button "Next" at bounding box center [860, 543] width 82 height 30
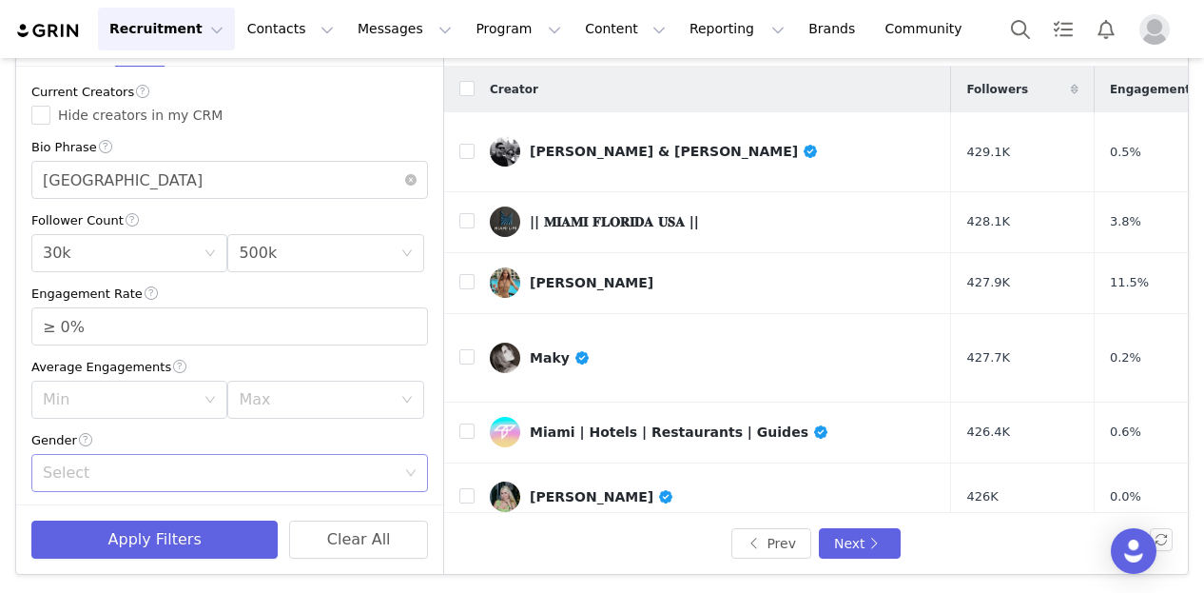
click at [266, 465] on div "Select" at bounding box center [219, 472] width 353 height 19
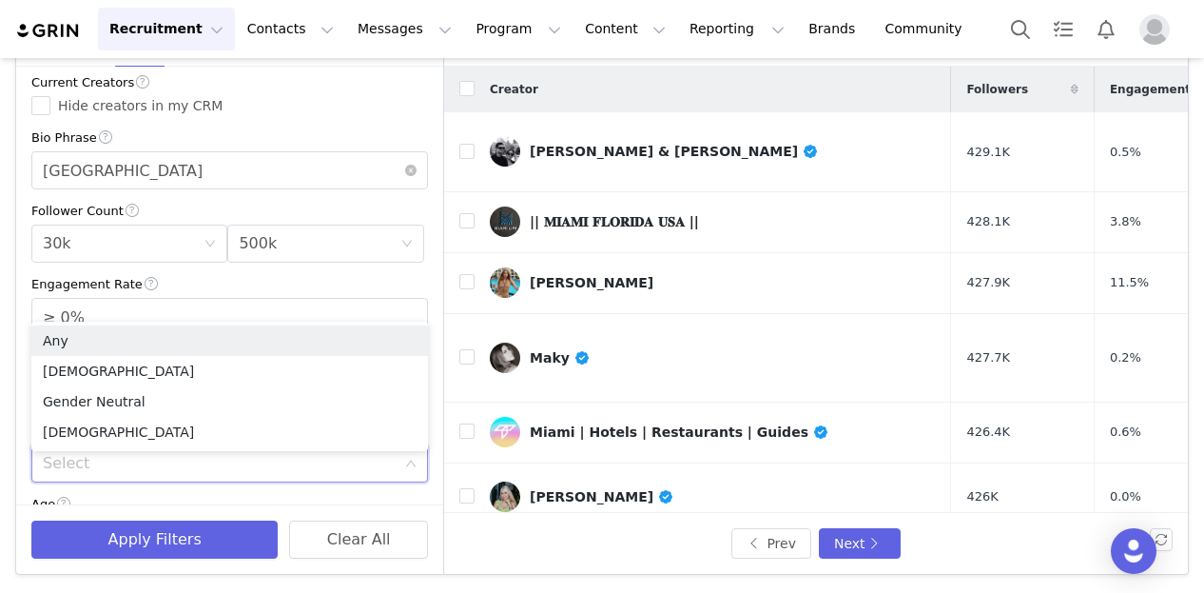
scroll to position [10, 0]
click at [145, 370] on li "[DEMOGRAPHIC_DATA]" at bounding box center [229, 371] width 397 height 30
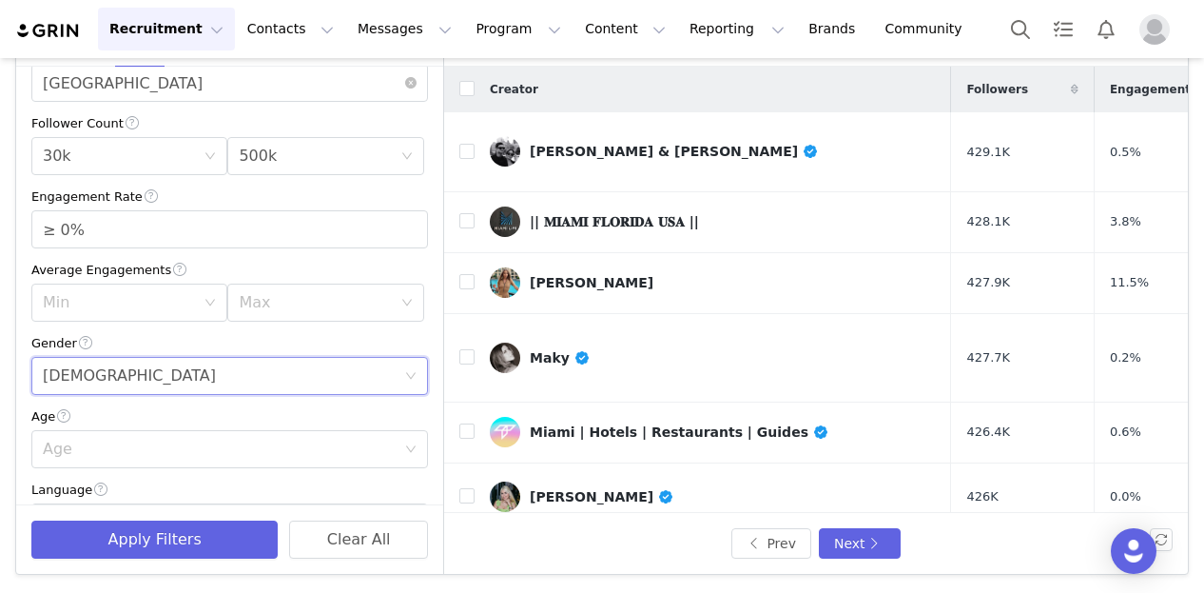
scroll to position [143, 0]
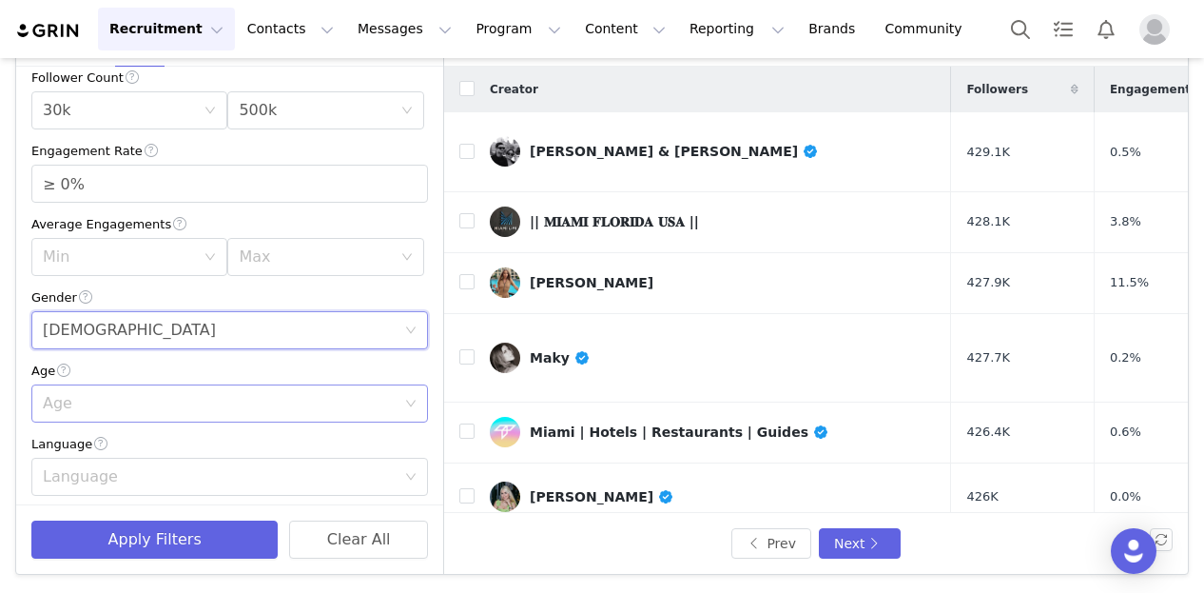
click at [208, 394] on div "Age" at bounding box center [219, 403] width 353 height 19
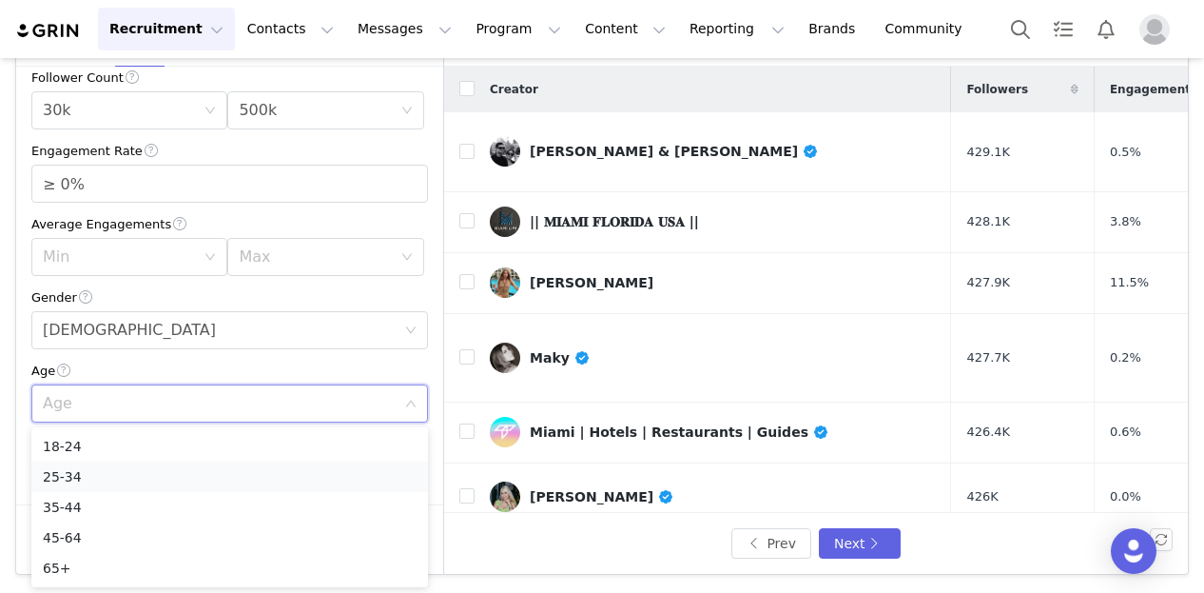
click at [123, 469] on li "25-34" at bounding box center [229, 476] width 397 height 30
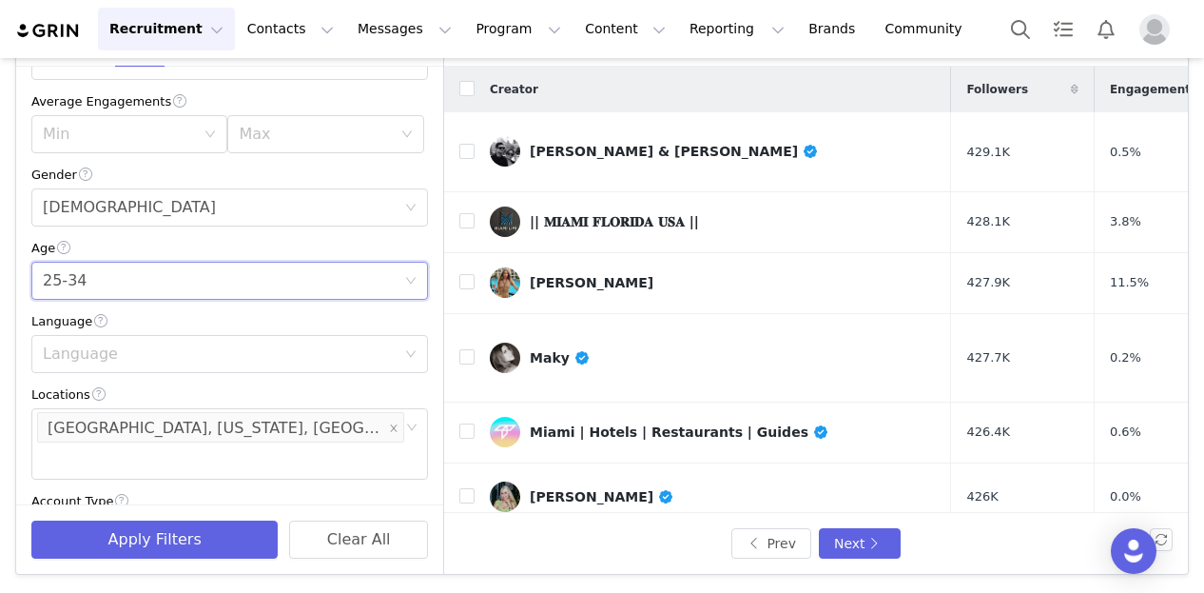
scroll to position [283, 0]
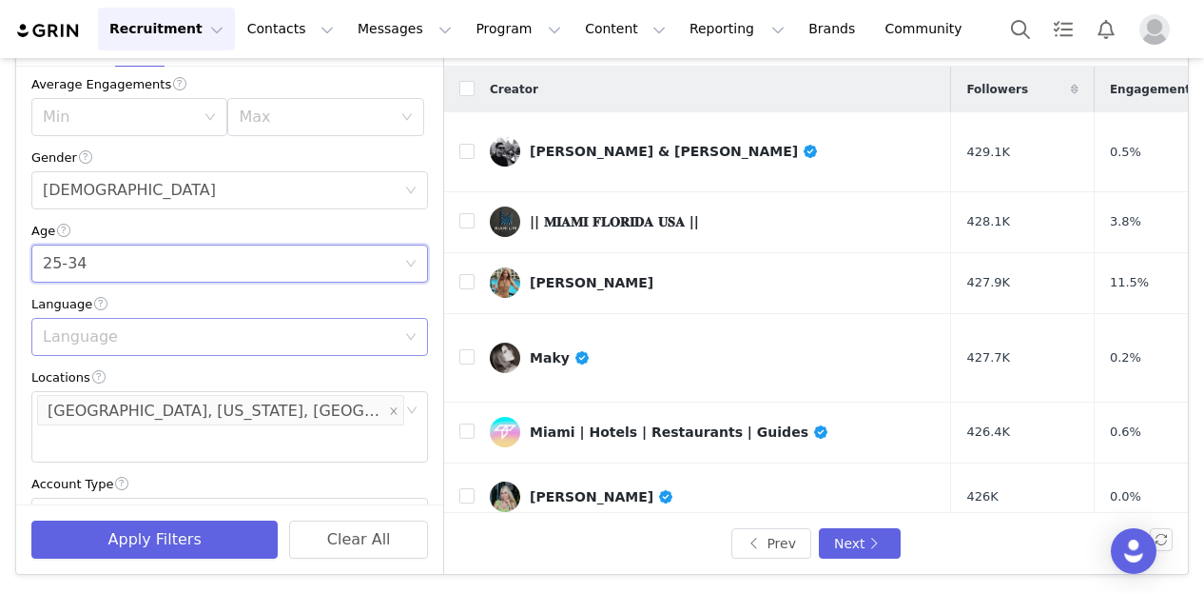
click at [196, 337] on div "Language" at bounding box center [219, 336] width 353 height 19
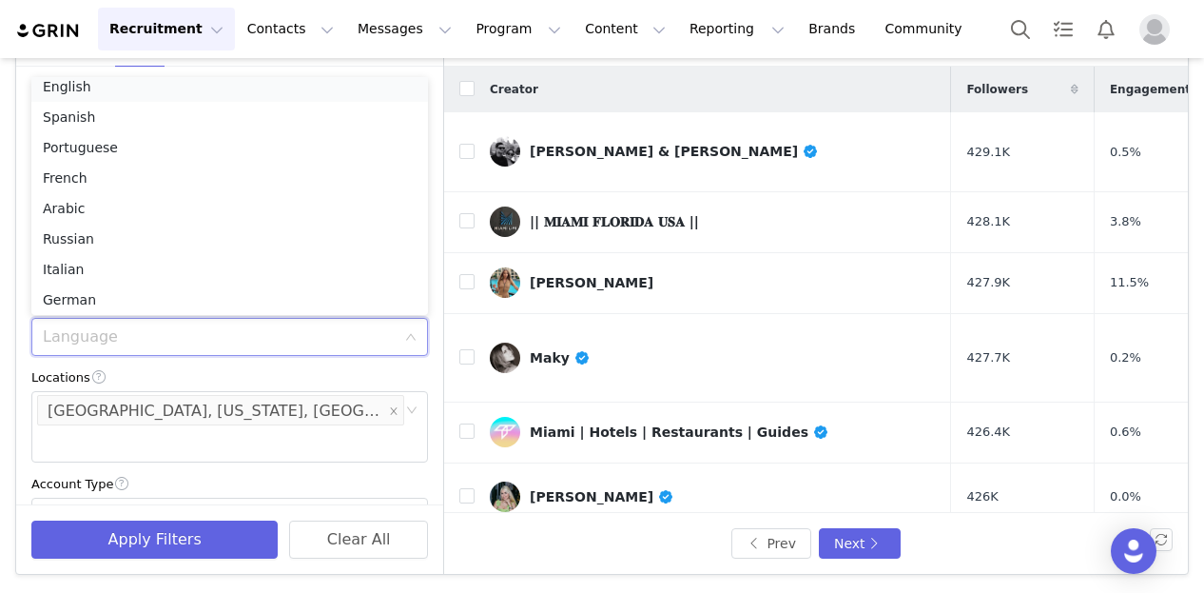
scroll to position [4, 0]
click at [176, 95] on li "English" at bounding box center [229, 92] width 397 height 30
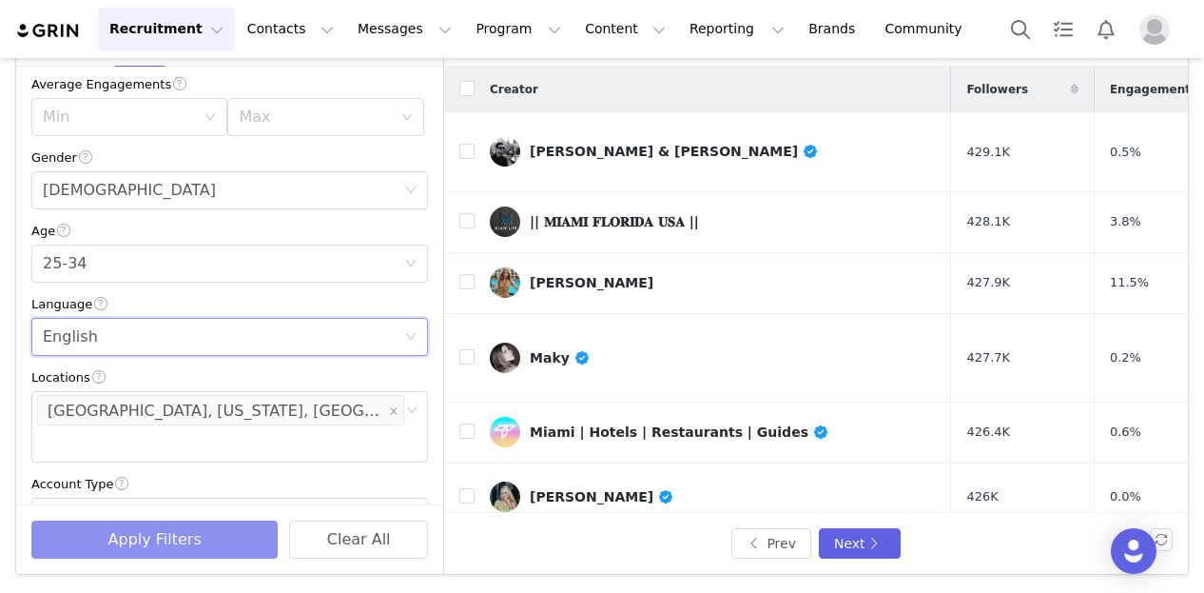
click at [205, 544] on button "Apply Filters" at bounding box center [154, 539] width 246 height 38
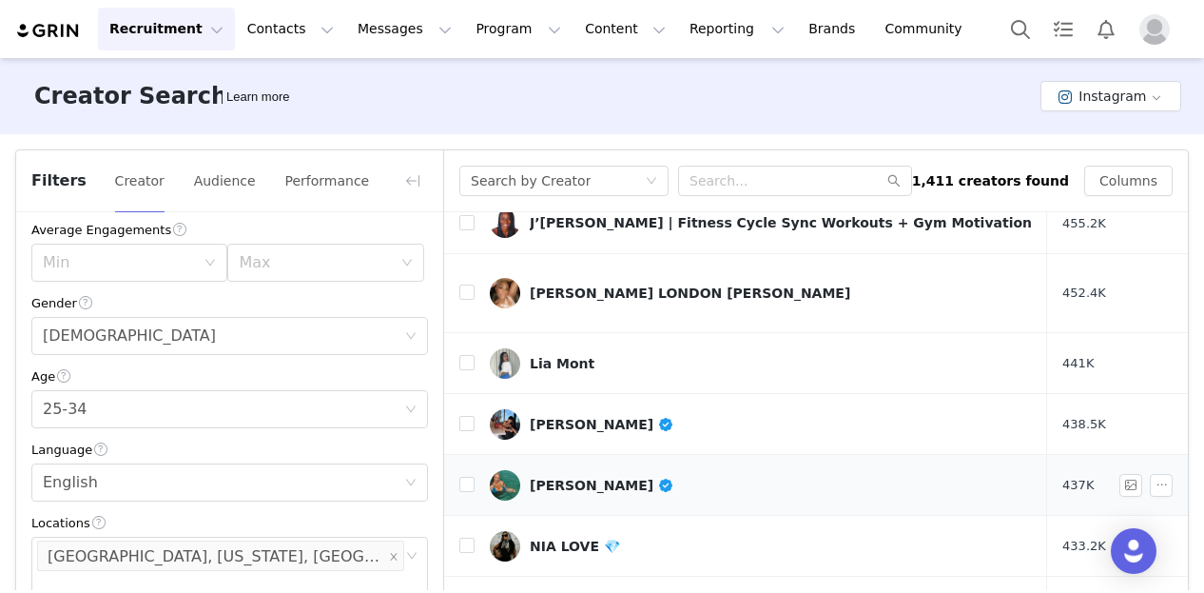
scroll to position [785, 0]
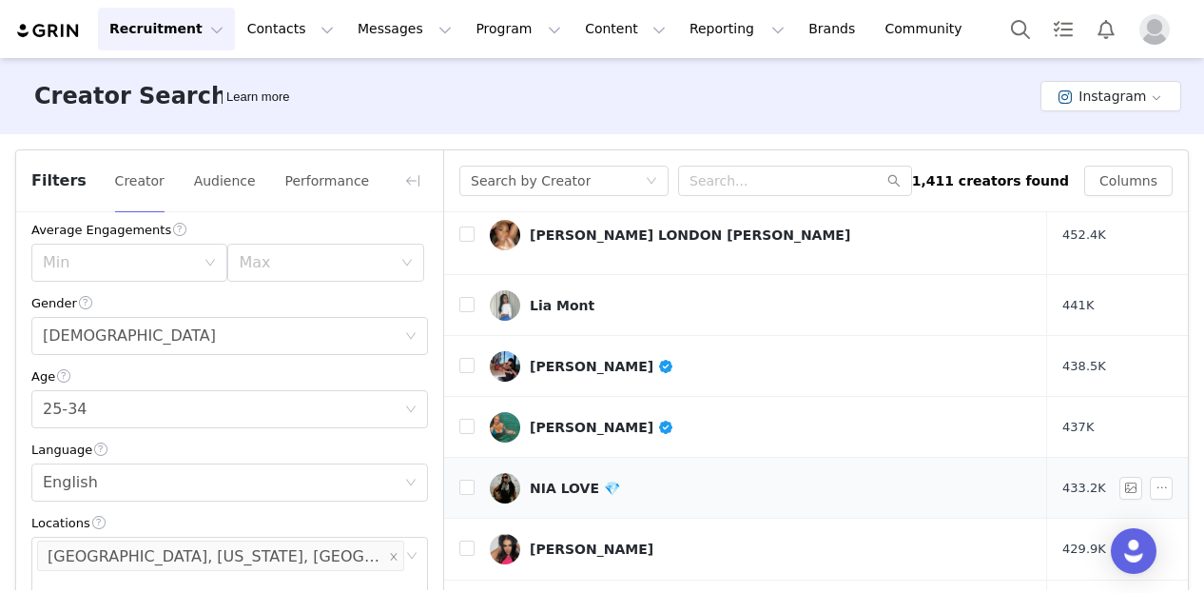
click at [566, 480] on div "NIA LOVE 💎" at bounding box center [575, 487] width 90 height 15
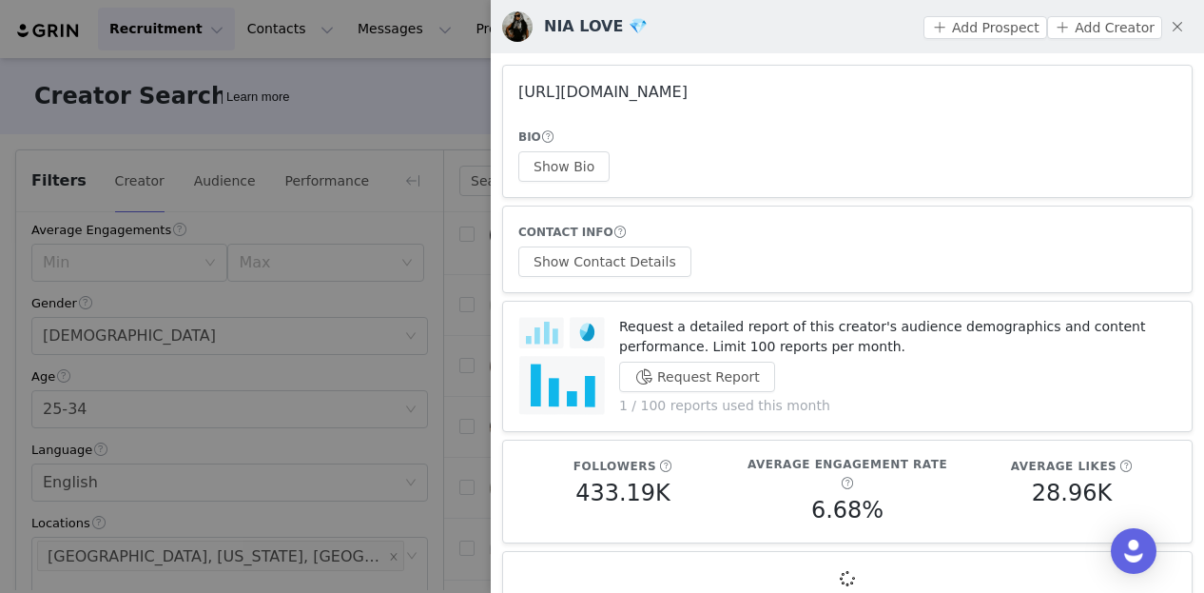
click at [599, 91] on link "[URL][DOMAIN_NAME]" at bounding box center [602, 92] width 169 height 18
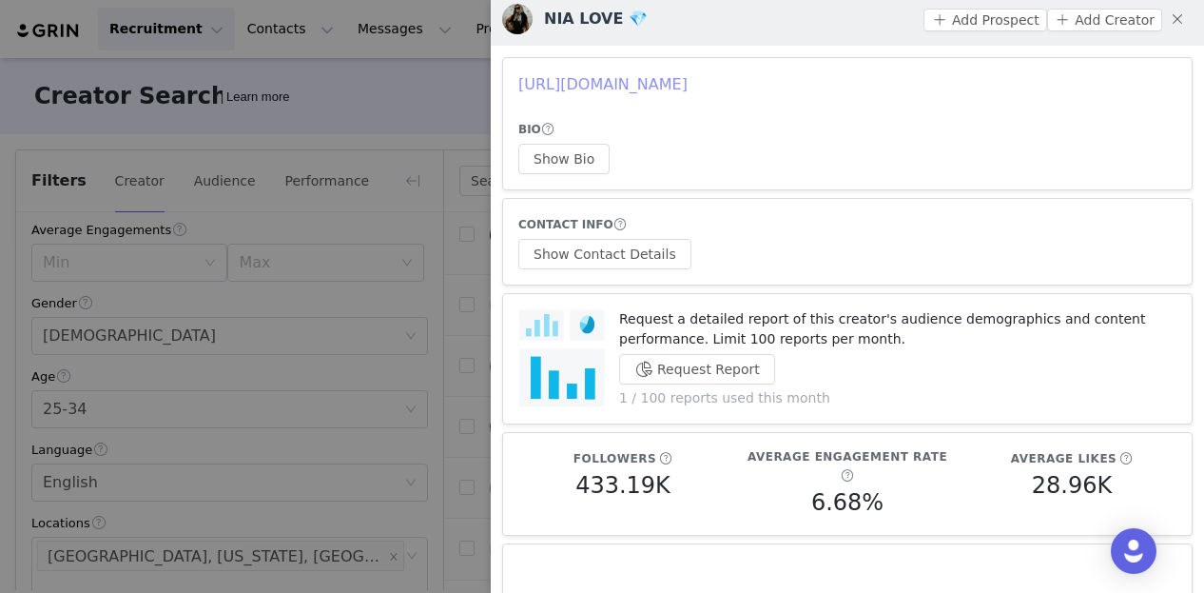
scroll to position [0, 0]
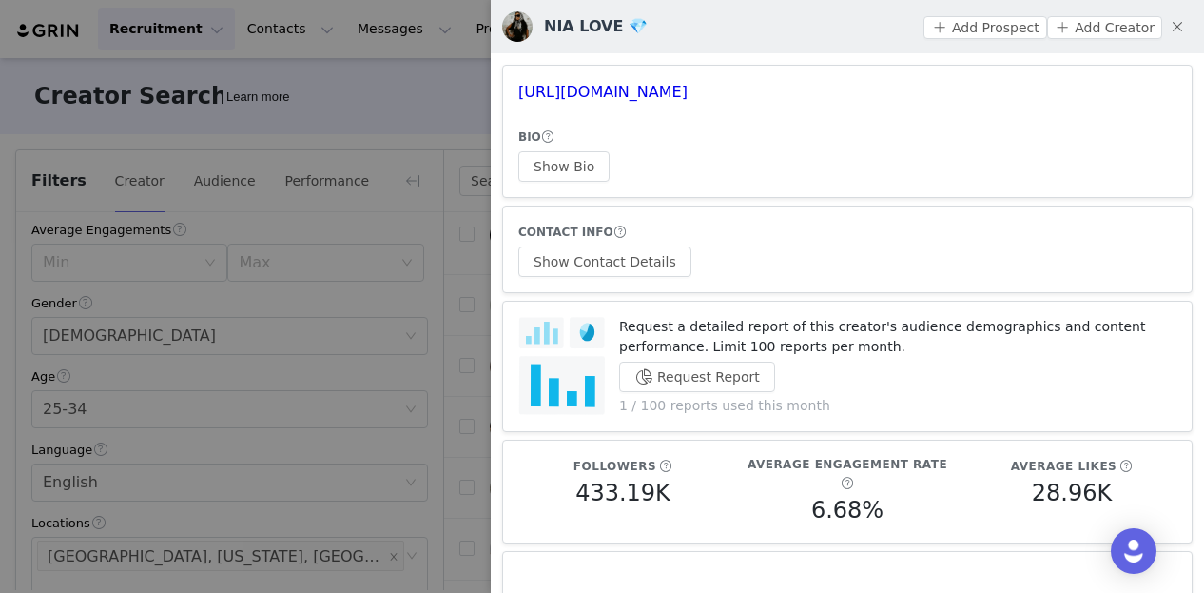
click at [515, 318] on article "Request a detailed report of this creator's audience demographics and content p…" at bounding box center [847, 366] width 691 height 131
click at [453, 317] on div at bounding box center [602, 296] width 1204 height 593
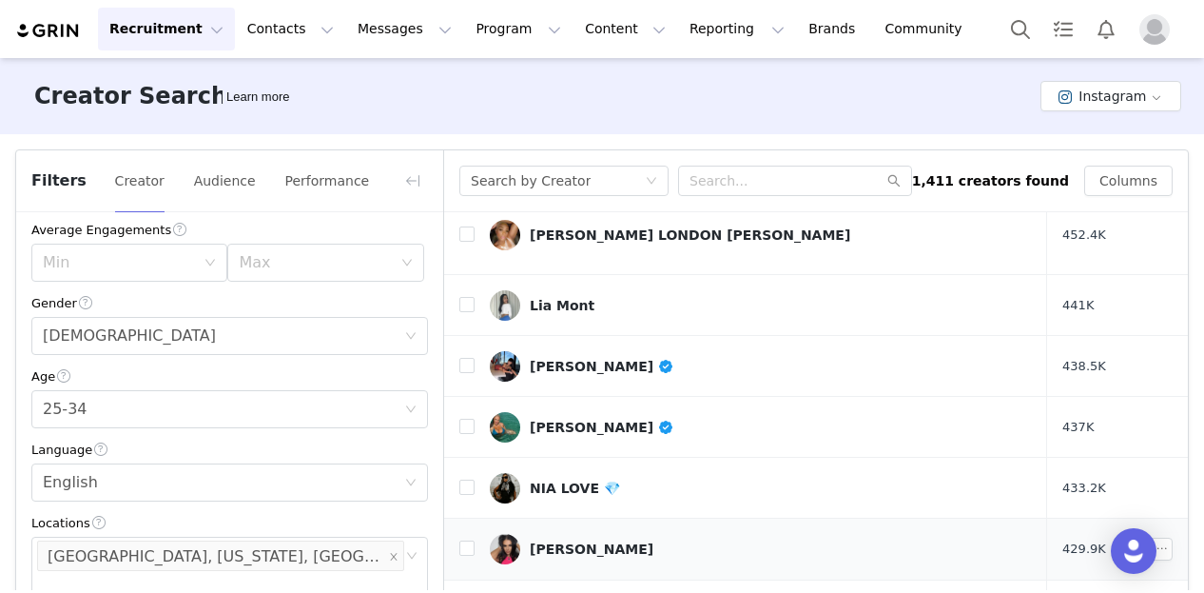
scroll to position [146, 0]
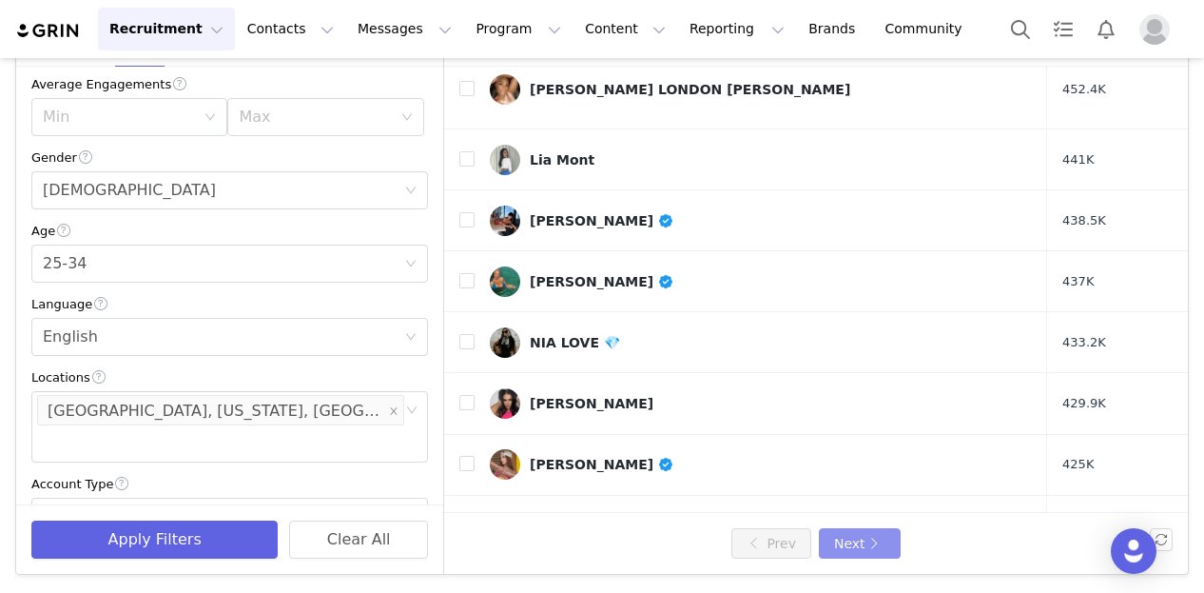
click at [820, 541] on button "Next" at bounding box center [860, 543] width 82 height 30
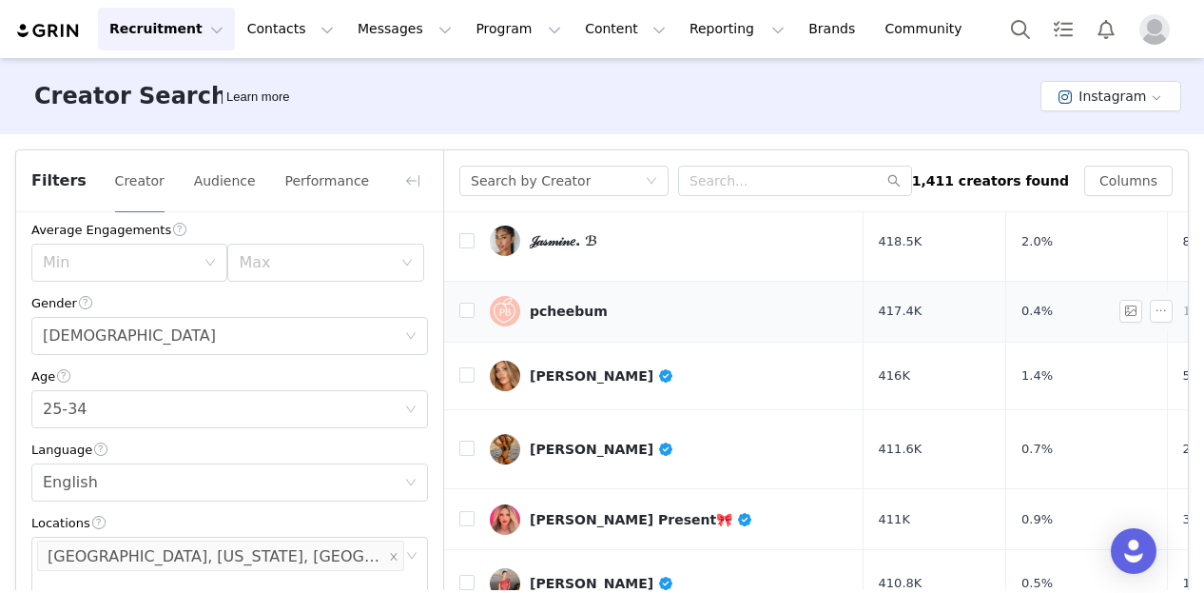
scroll to position [149, 0]
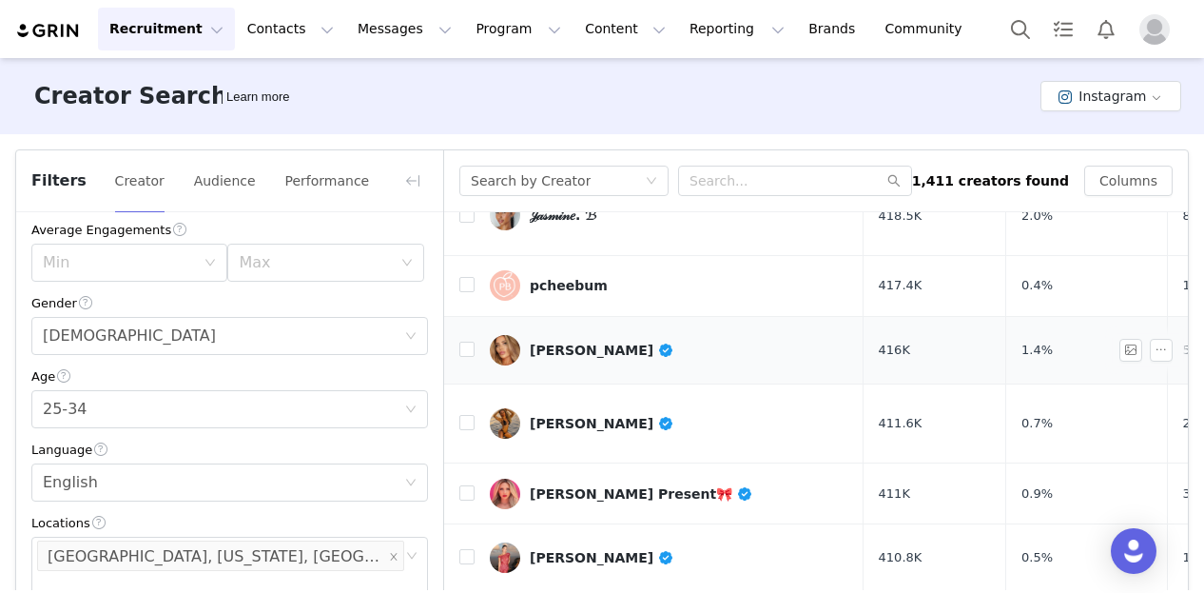
click at [582, 342] on div "[PERSON_NAME]" at bounding box center [602, 349] width 145 height 15
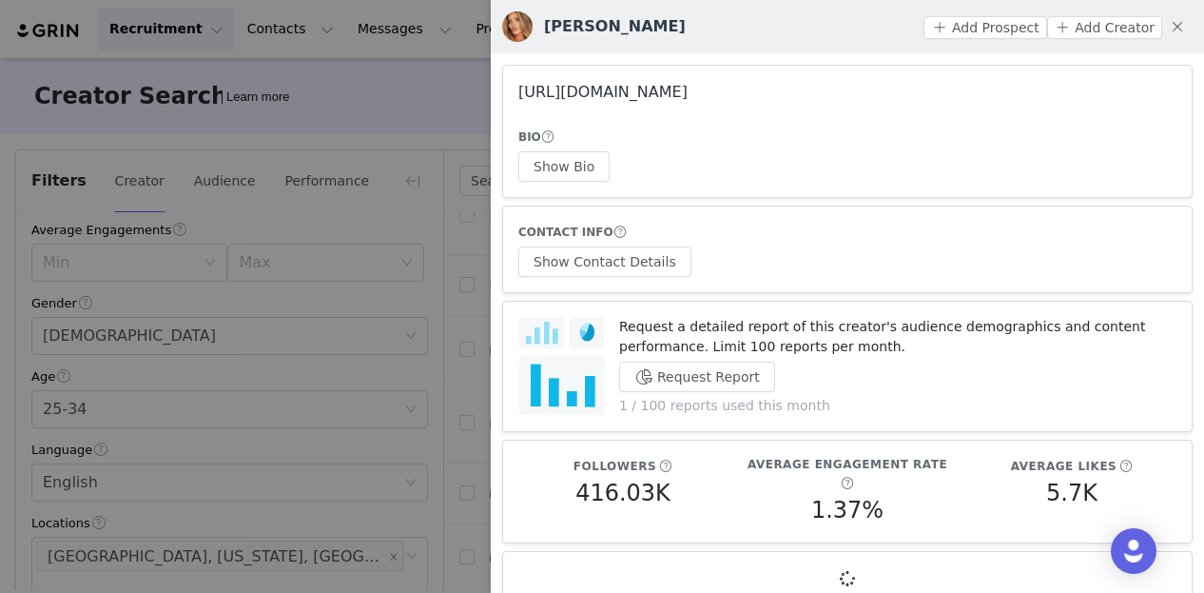
click at [635, 88] on link "[URL][DOMAIN_NAME]" at bounding box center [602, 92] width 169 height 18
click at [387, 107] on div at bounding box center [602, 296] width 1204 height 593
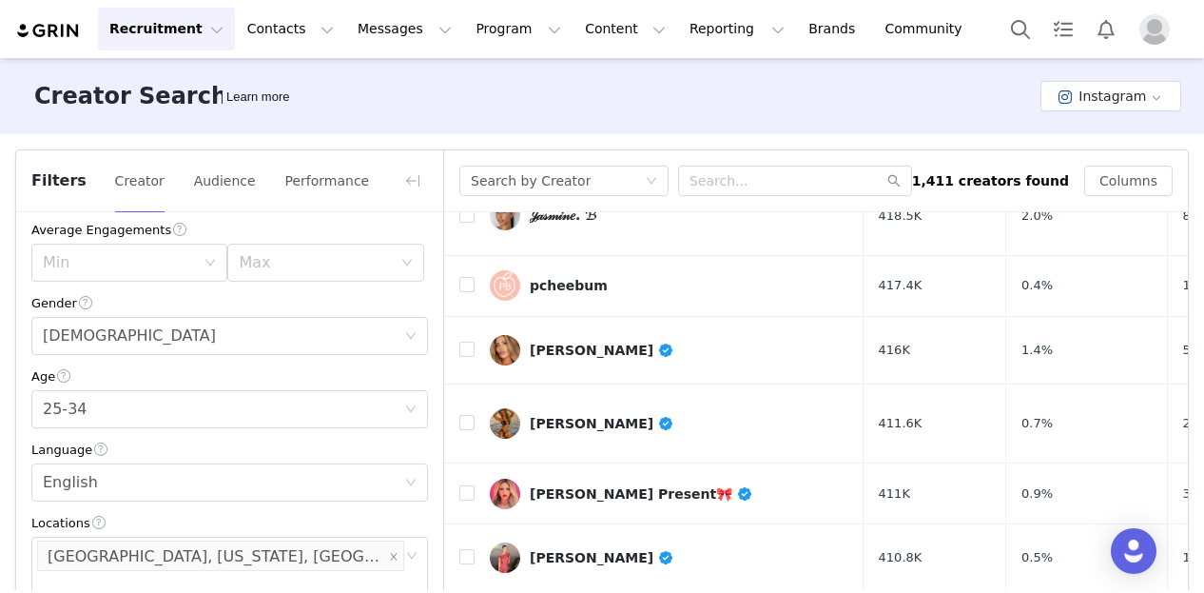
click at [161, 37] on button "Recruitment Recruitment" at bounding box center [166, 29] width 137 height 43
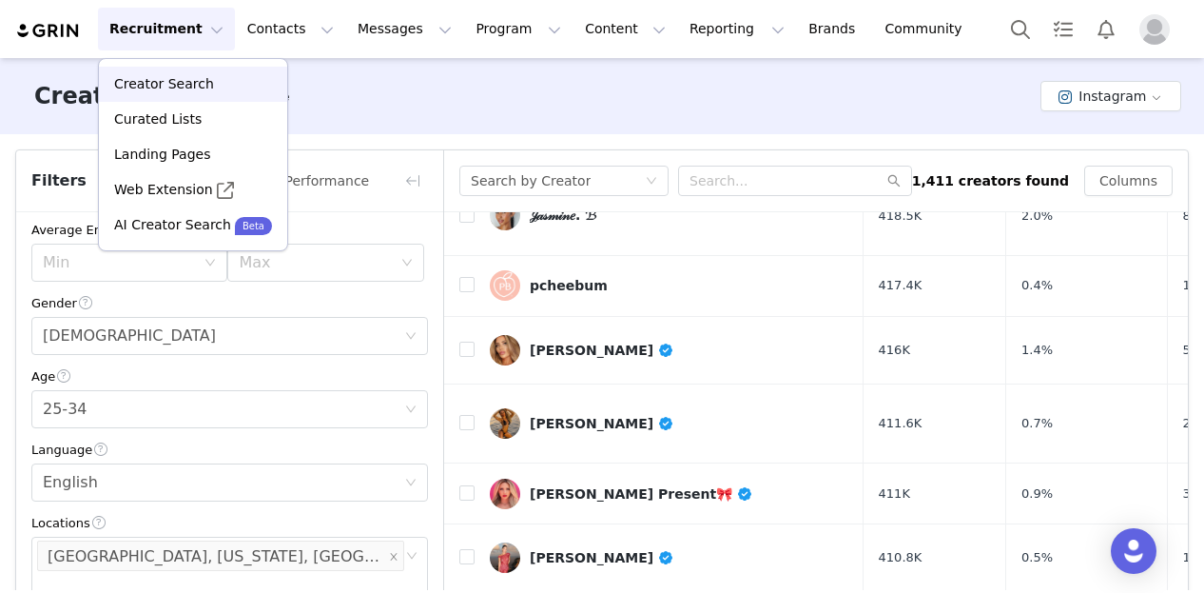
click at [175, 80] on p "Creator Search" at bounding box center [164, 84] width 100 height 20
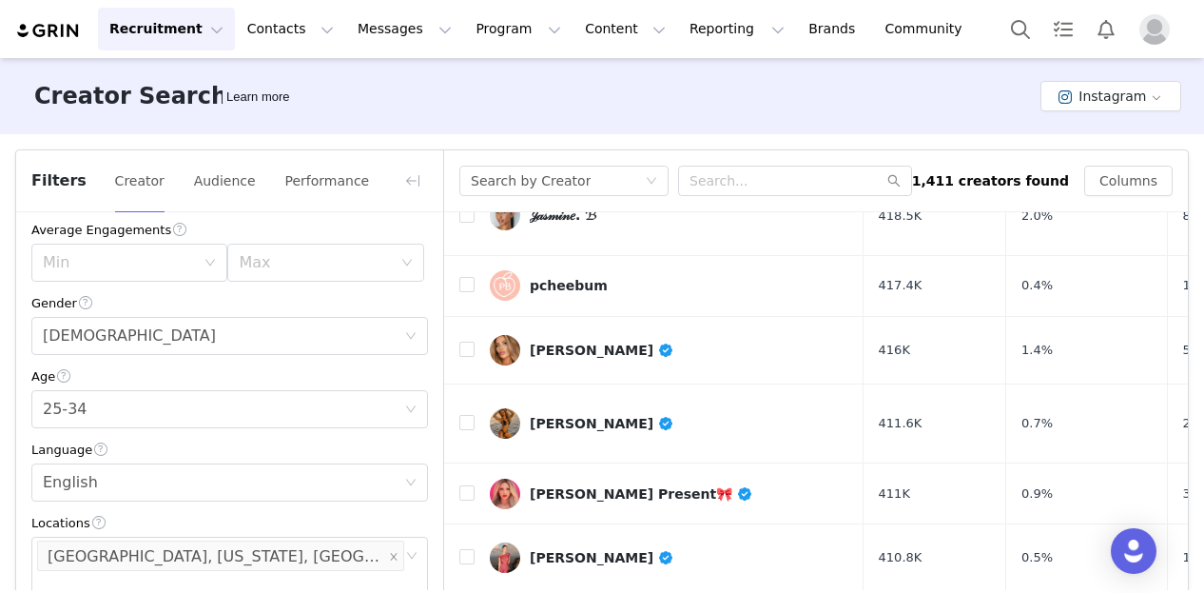
click at [392, 174] on div "Filters Creator Audience Performance" at bounding box center [229, 181] width 427 height 62
click at [396, 175] on div "Filters Creator Audience Performance" at bounding box center [229, 181] width 427 height 62
click at [407, 176] on button "button" at bounding box center [413, 181] width 30 height 30
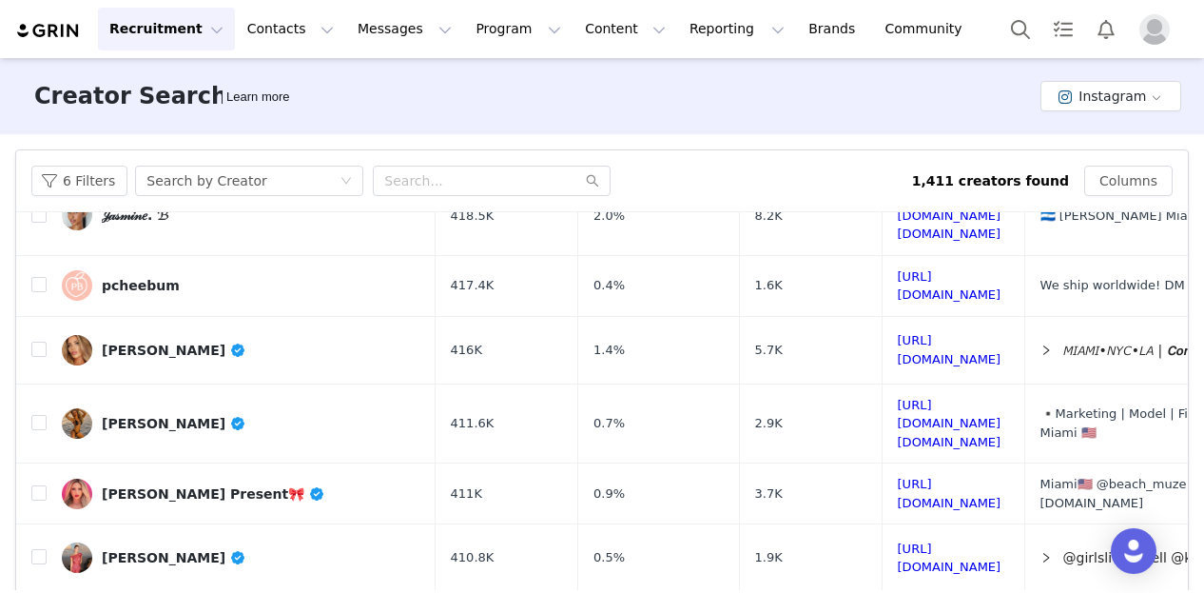
scroll to position [662, 0]
click at [478, 168] on input "text" at bounding box center [492, 181] width 238 height 30
type input "[PERSON_NAME]"
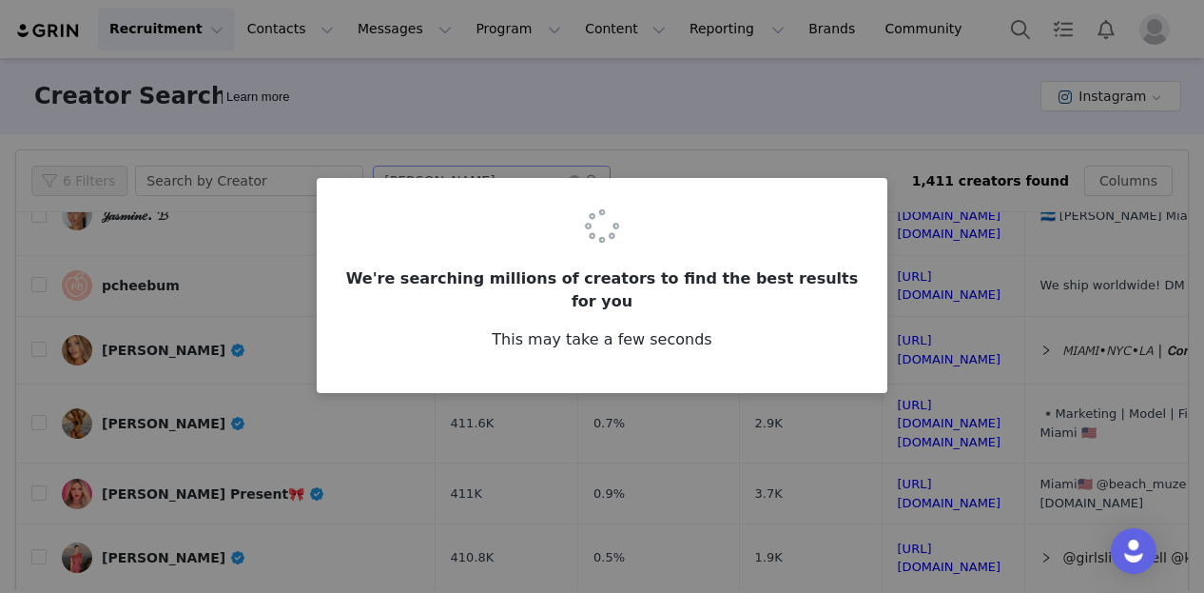
scroll to position [0, 0]
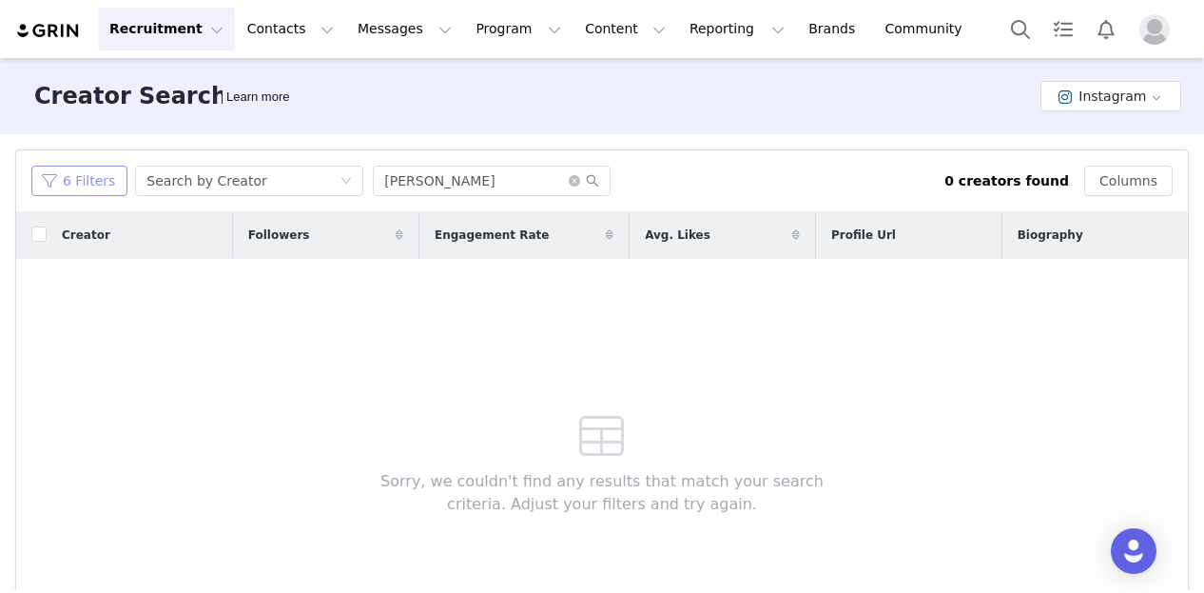
click at [117, 186] on button "6 Filters" at bounding box center [79, 181] width 96 height 30
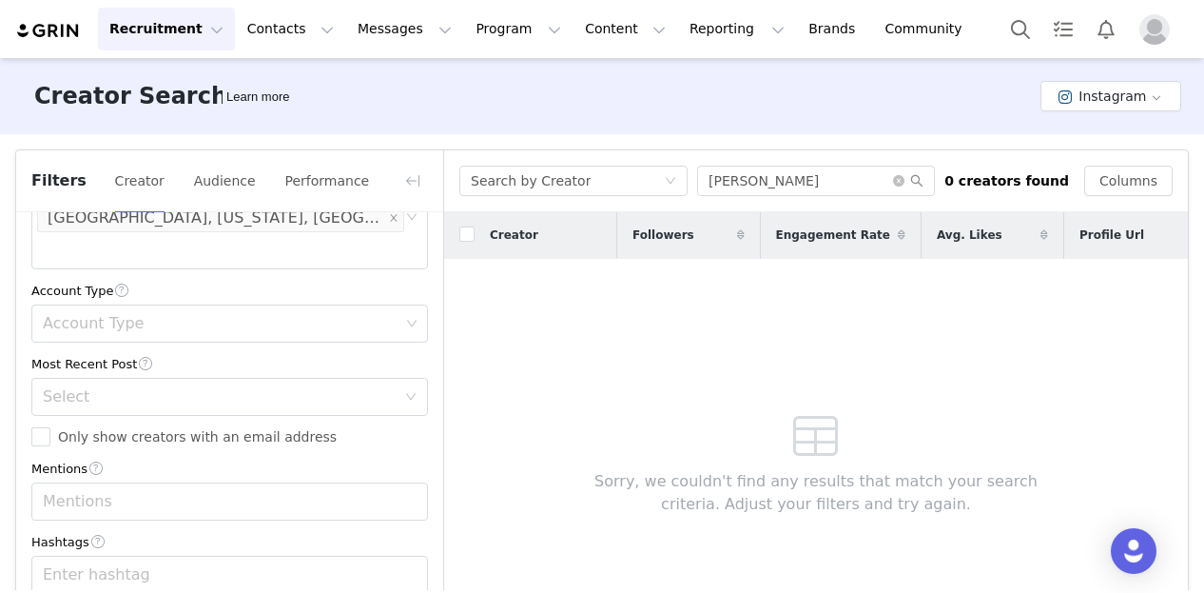
scroll to position [146, 0]
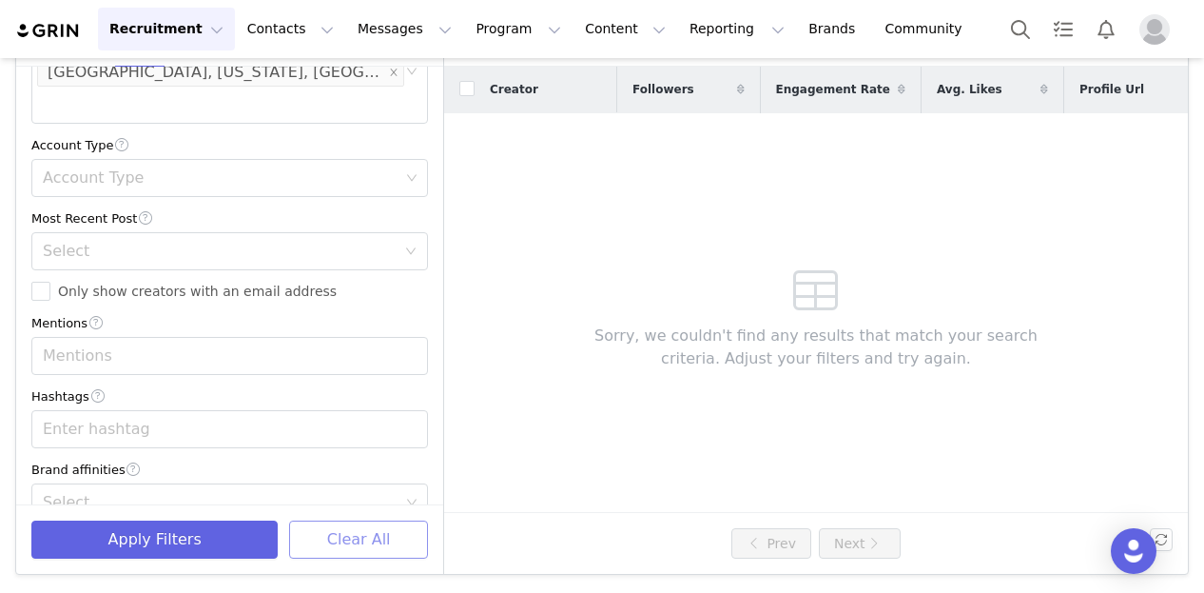
click at [337, 546] on button "Clear All" at bounding box center [358, 539] width 139 height 38
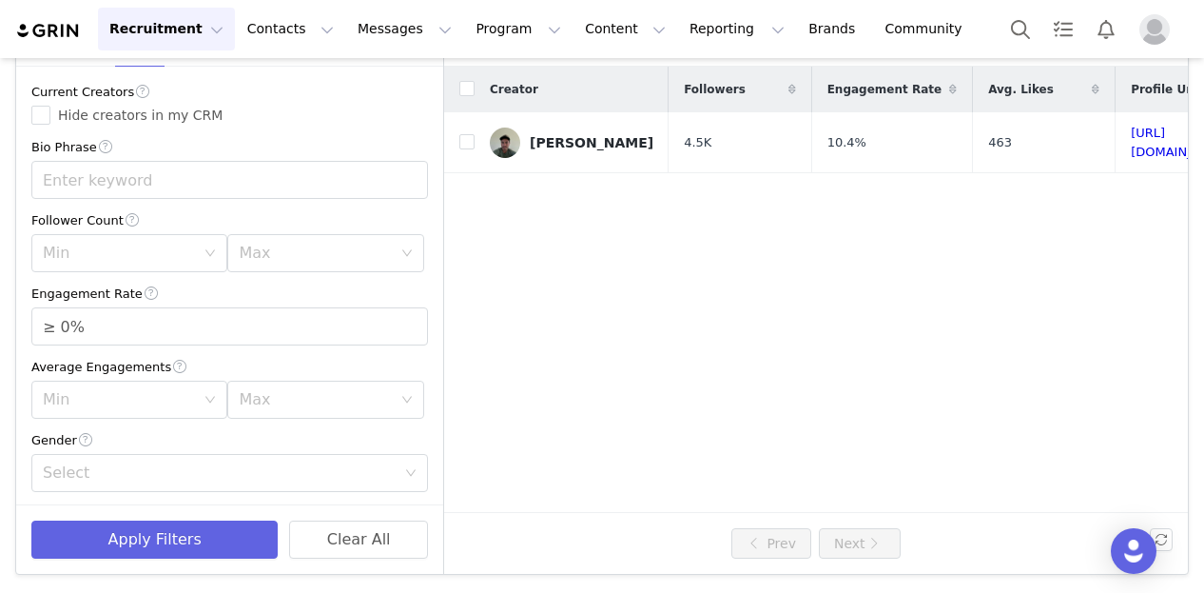
scroll to position [0, 0]
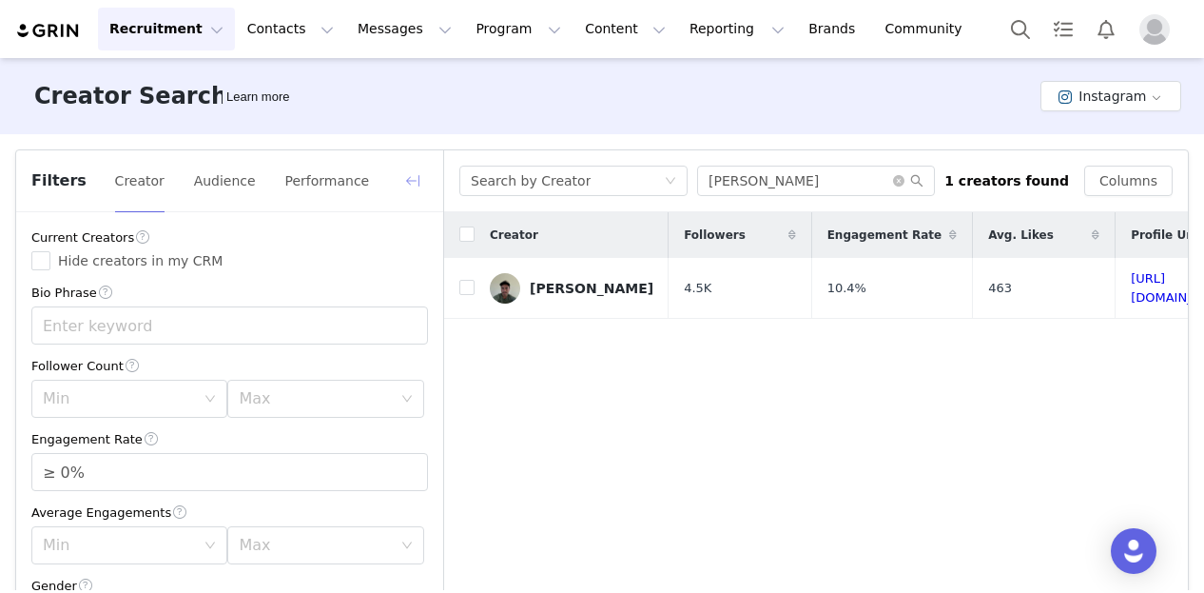
click at [411, 174] on button "button" at bounding box center [413, 181] width 30 height 30
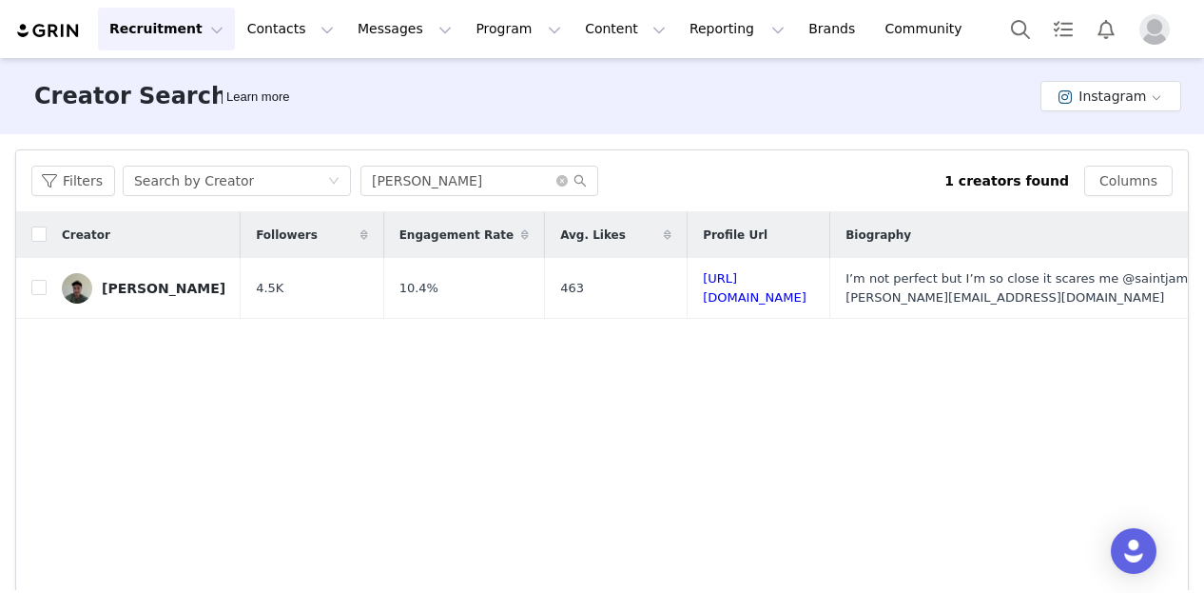
click at [440, 390] on div "Creator Followers Engagement Rate Avg. Likes Profile Url Biography [PERSON_NAME…" at bounding box center [602, 435] width 1172 height 446
click at [134, 292] on div "[PERSON_NAME]" at bounding box center [164, 288] width 124 height 15
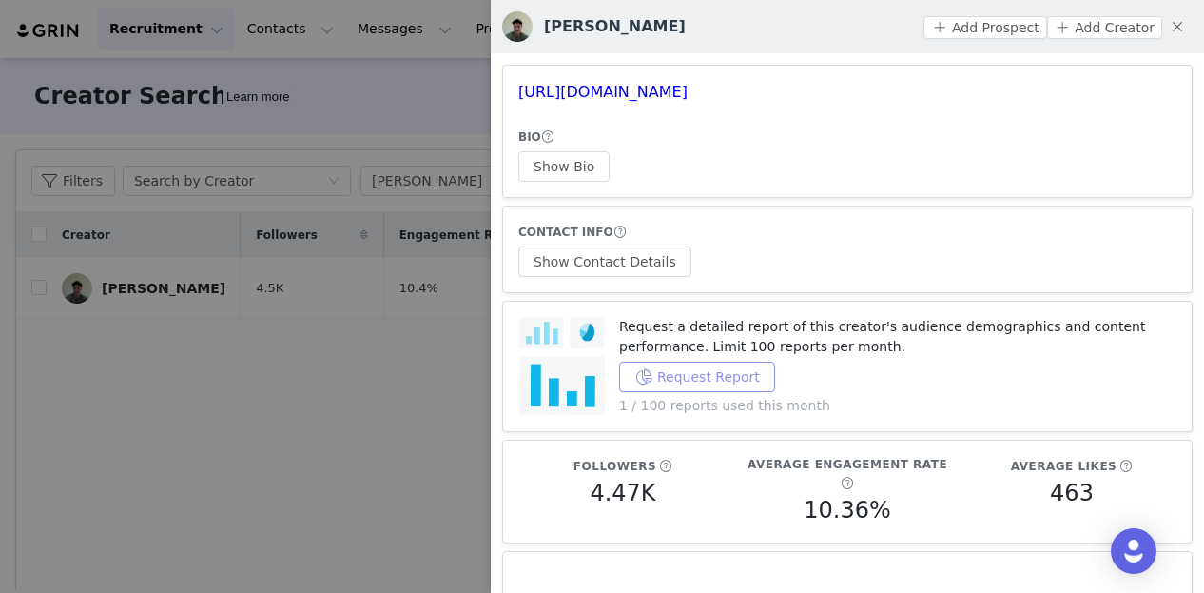
click at [708, 380] on button "Request Report" at bounding box center [697, 376] width 156 height 30
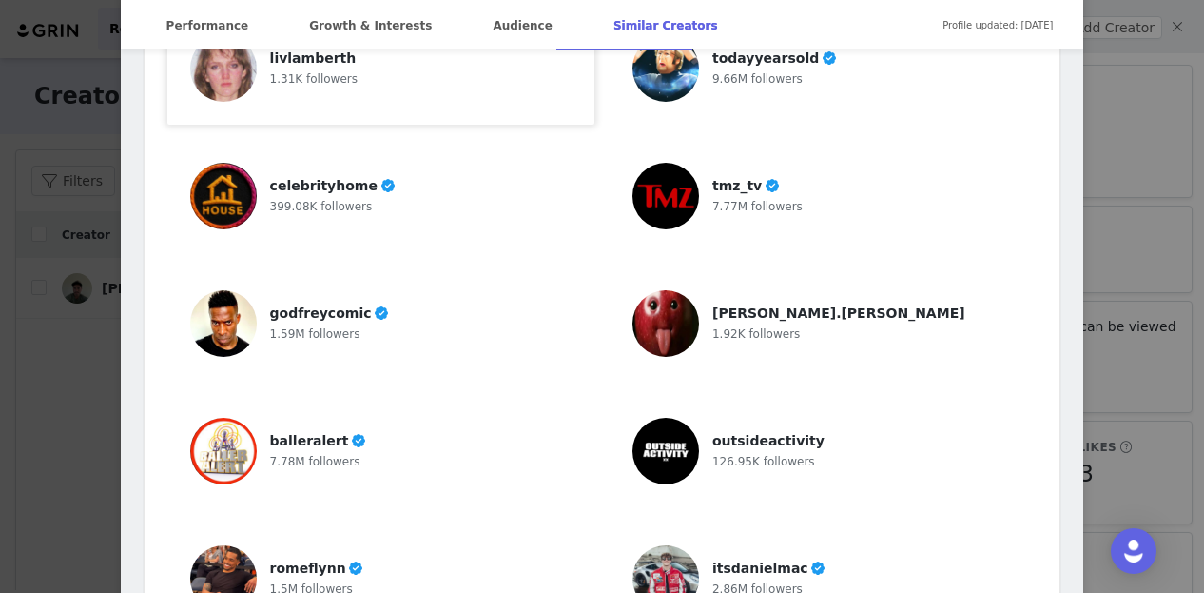
scroll to position [5563, 0]
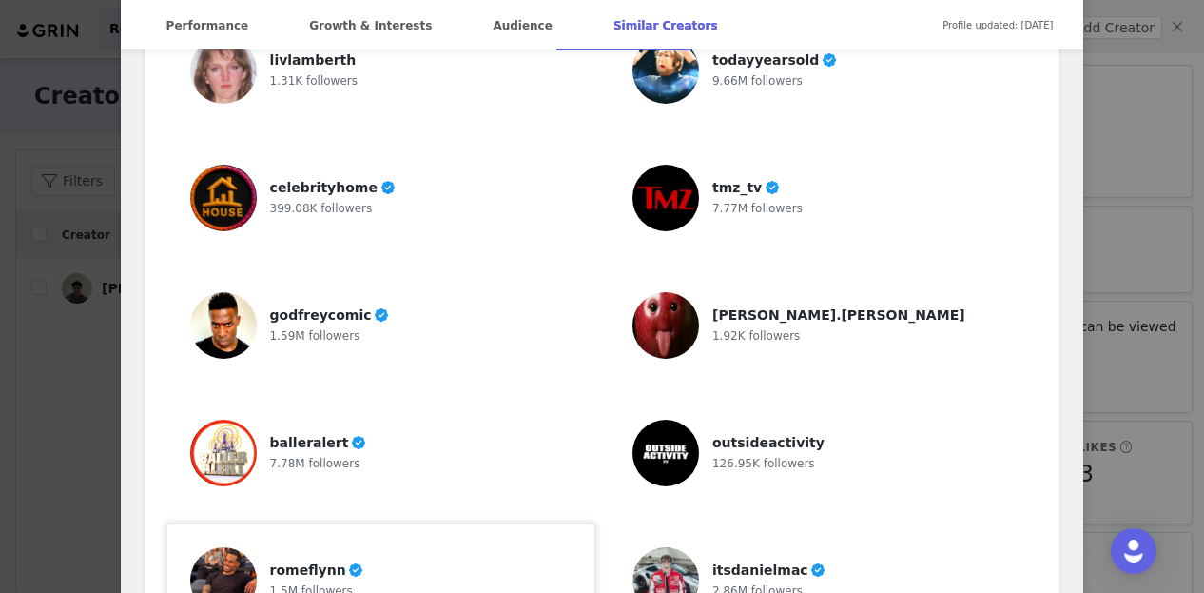
click at [231, 547] on img at bounding box center [223, 580] width 67 height 67
click at [49, 454] on div "[PERSON_NAME] @[PERSON_NAME] I’m not perfect but I’m so close it scares me @sai…" at bounding box center [602, 296] width 1204 height 593
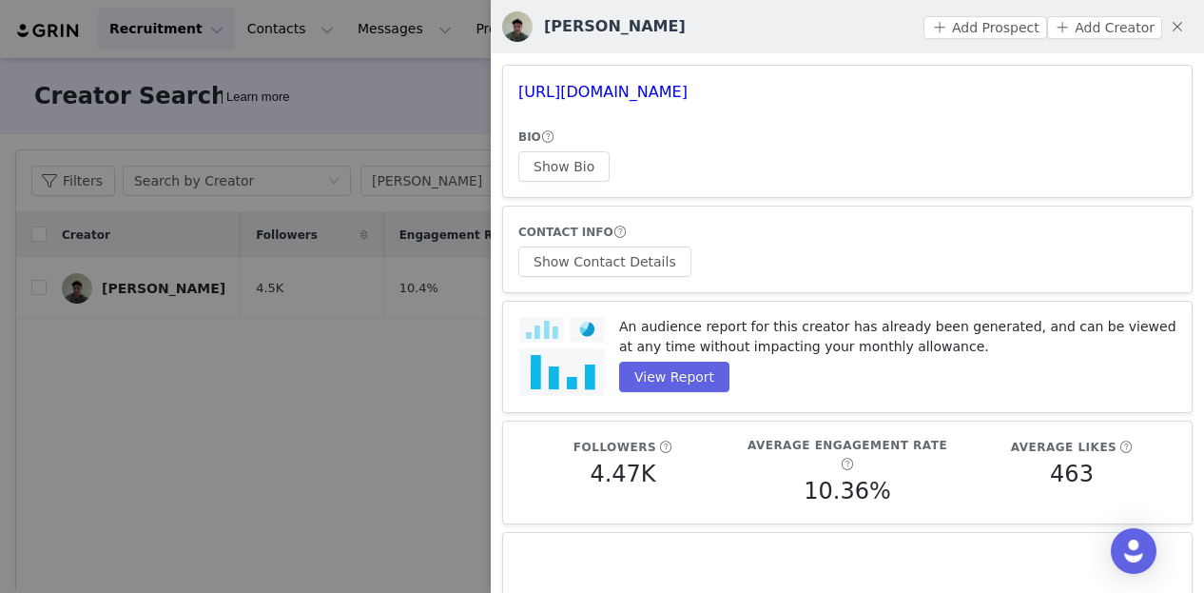
scroll to position [0, 0]
click at [49, 454] on div "Report Not Available A report is not yet available for this creator. Please try…" at bounding box center [602, 296] width 1204 height 593
